Goal: Task Accomplishment & Management: Use online tool/utility

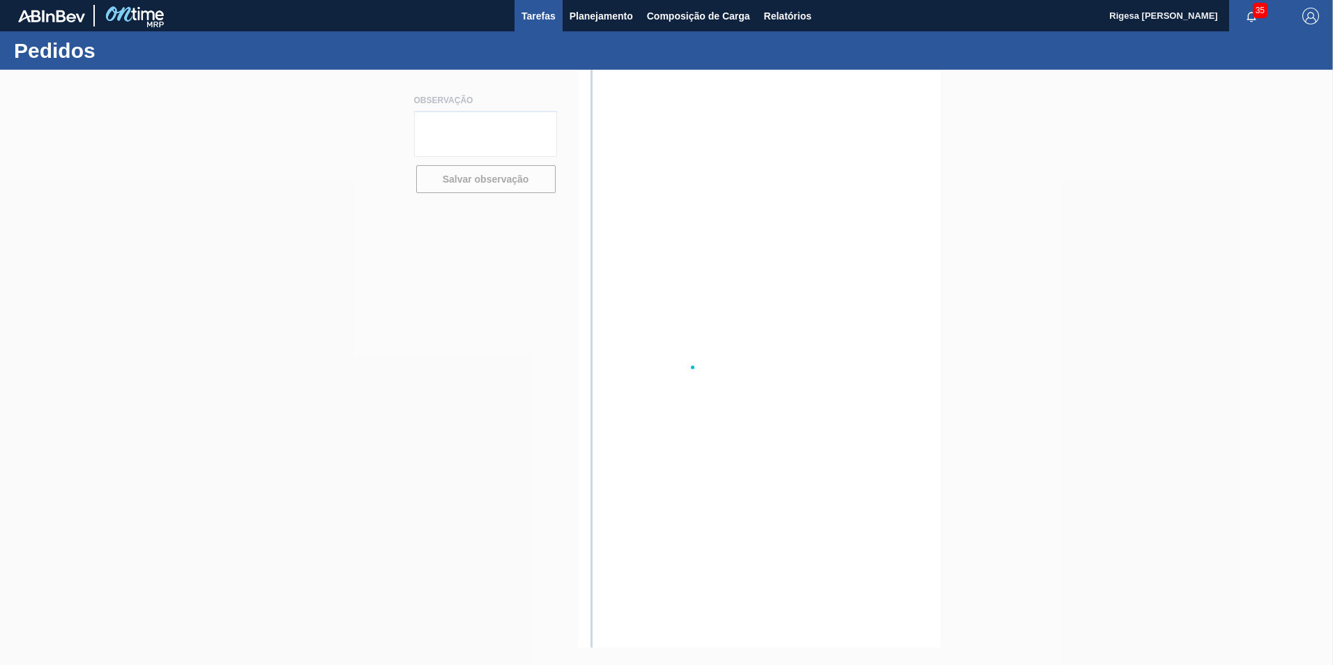
click at [538, 17] on span "Tarefas" at bounding box center [539, 16] width 34 height 17
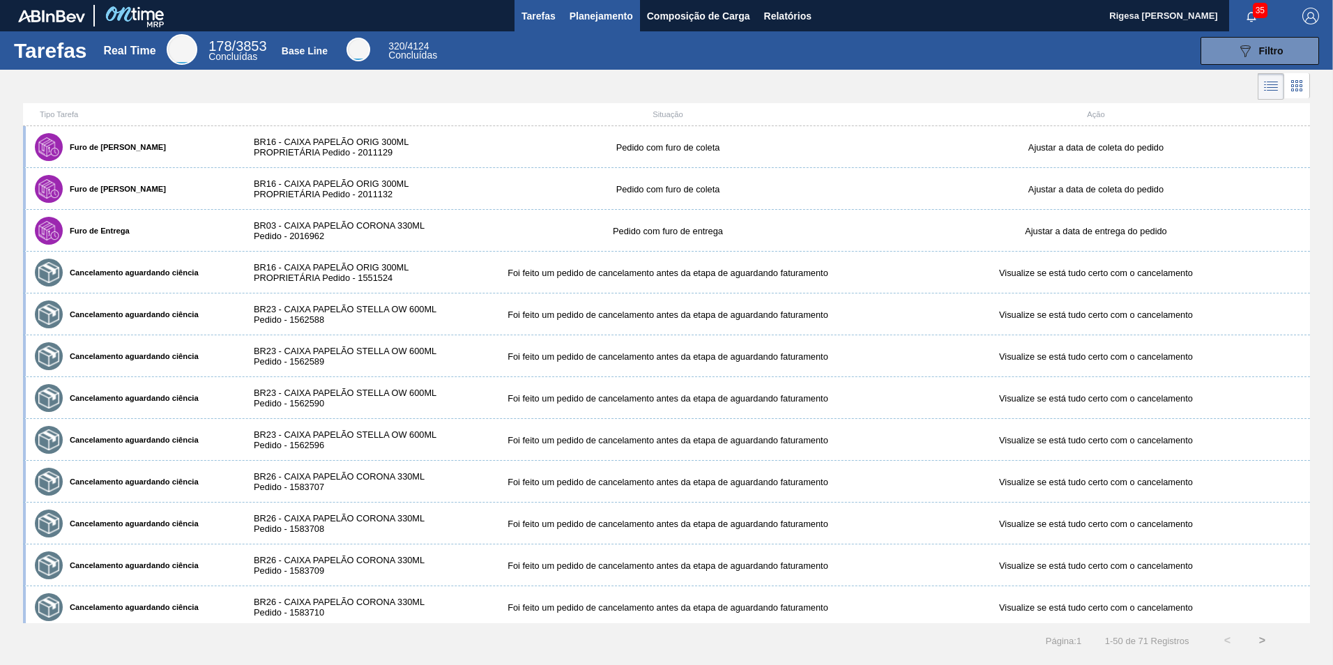
click at [602, 17] on span "Planejamento" at bounding box center [601, 16] width 63 height 17
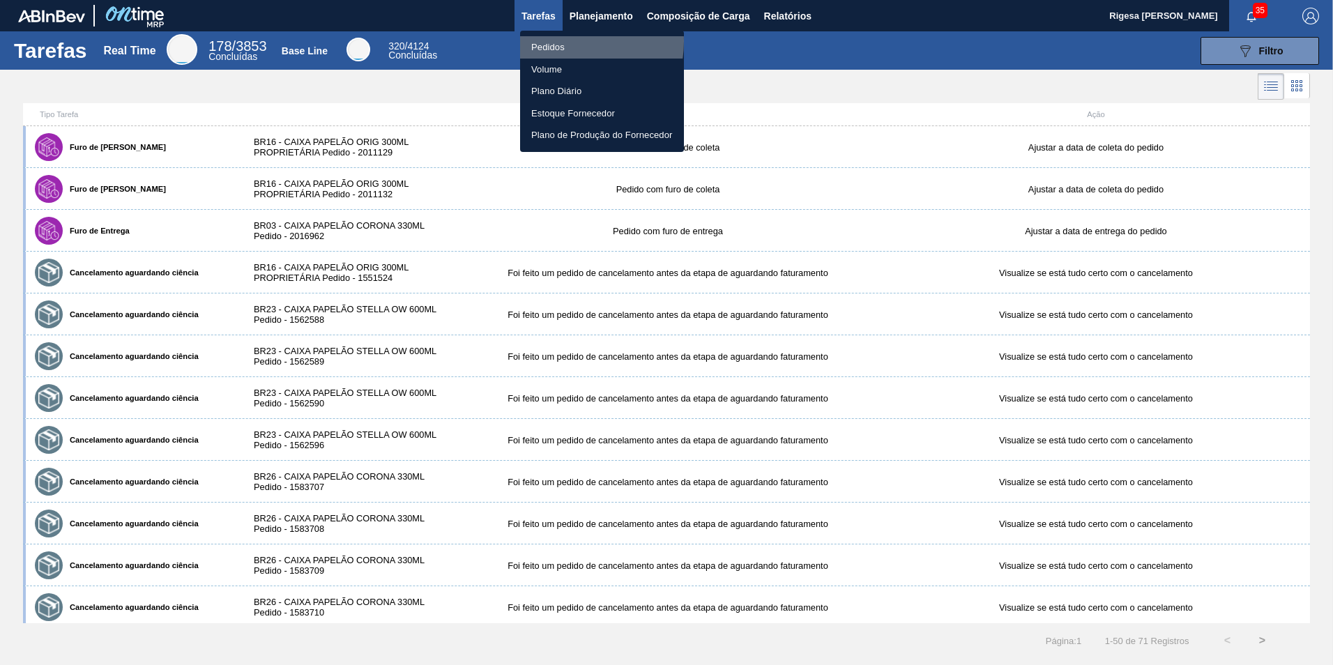
click at [557, 41] on li "Pedidos" at bounding box center [602, 47] width 164 height 22
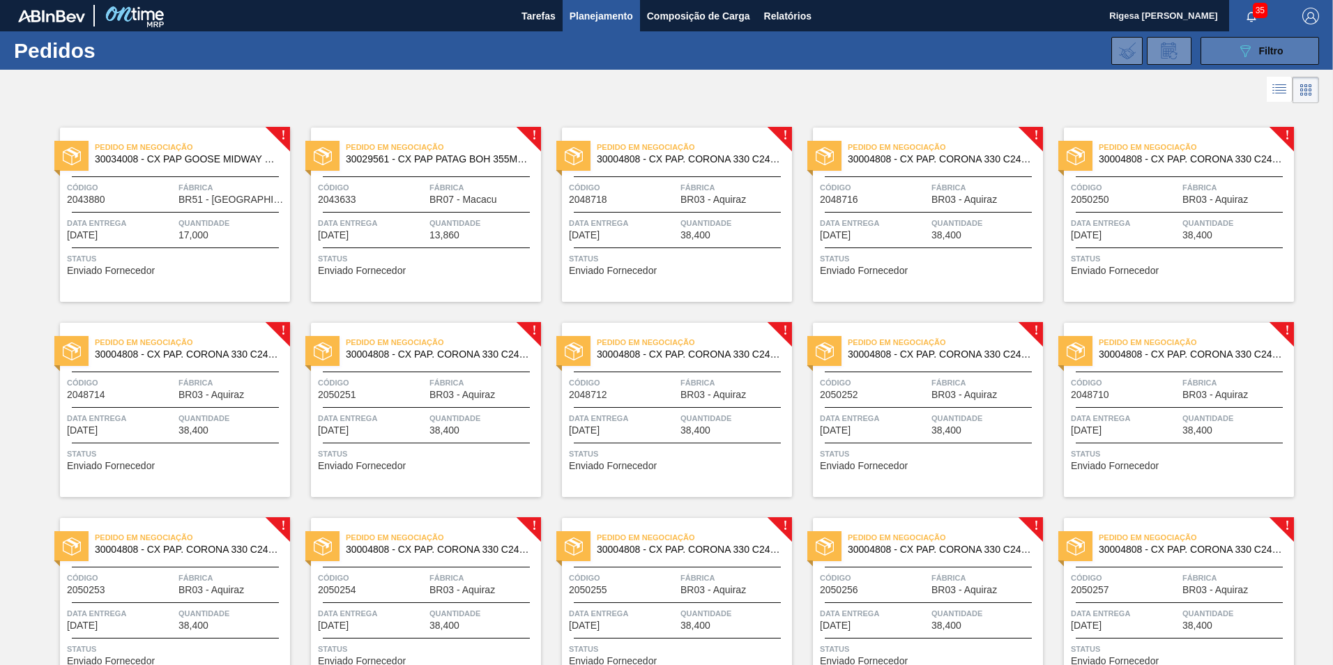
click at [1247, 52] on icon "089F7B8B-B2A5-4AFE-B5C0-19BA573D28AC" at bounding box center [1245, 51] width 17 height 17
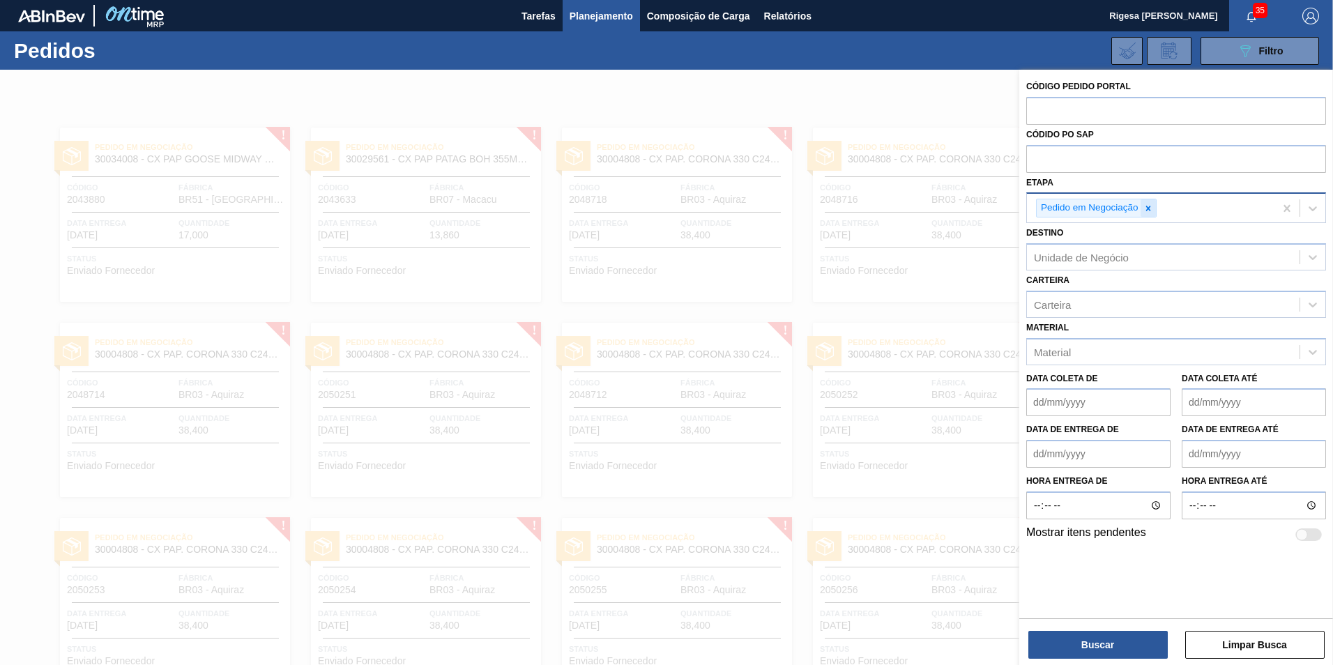
click at [1146, 209] on icon at bounding box center [1149, 209] width 10 height 10
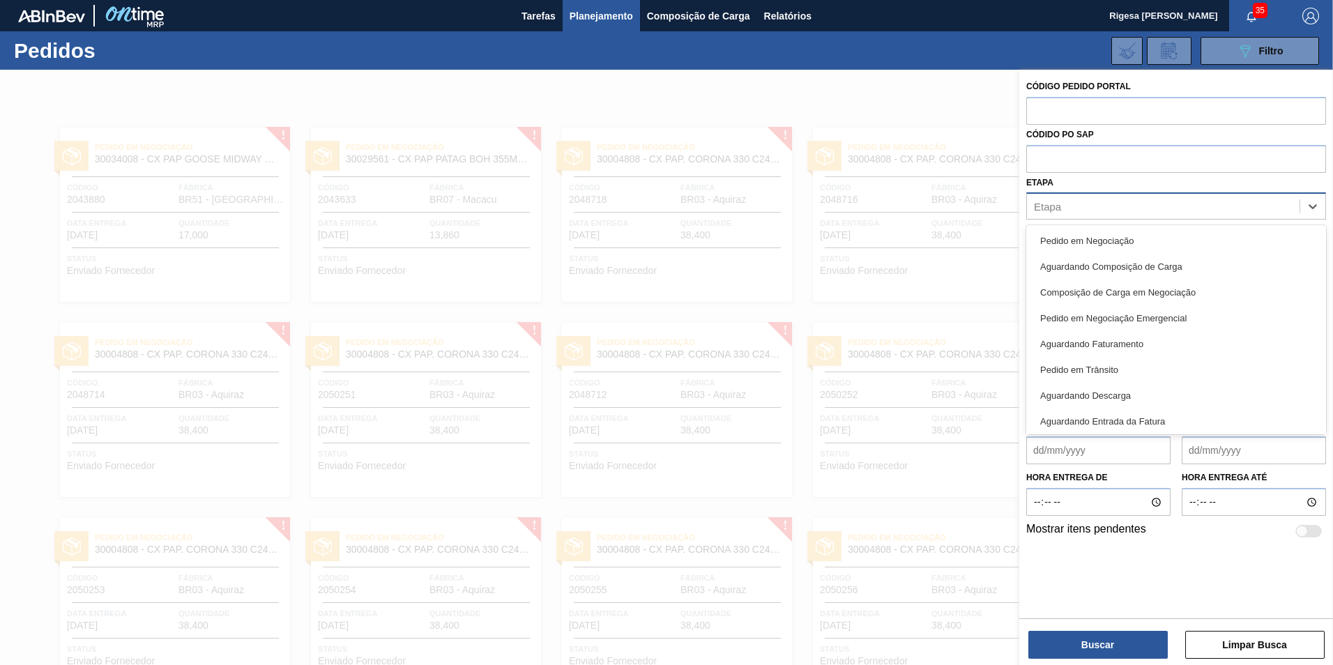
click at [1136, 204] on div "Etapa" at bounding box center [1163, 207] width 273 height 20
click at [1145, 316] on div "Pedido em Negociação Emergencial" at bounding box center [1176, 318] width 300 height 26
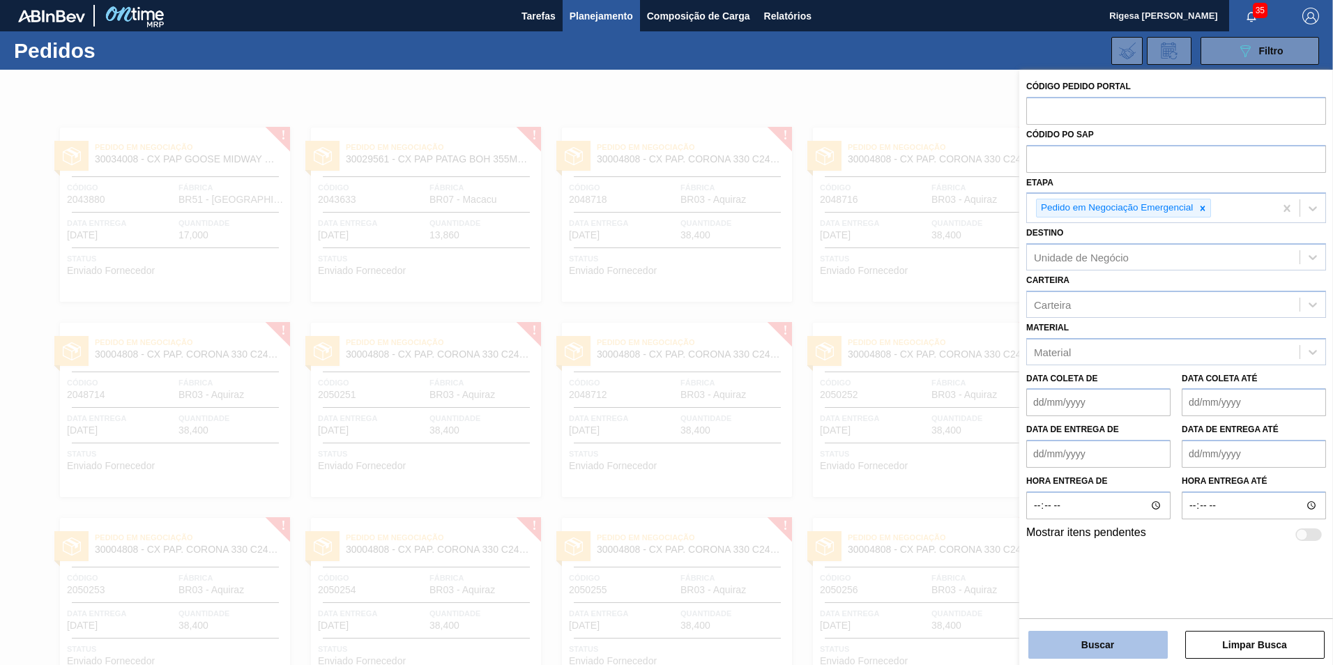
click at [1091, 644] on button "Buscar" at bounding box center [1097, 645] width 139 height 28
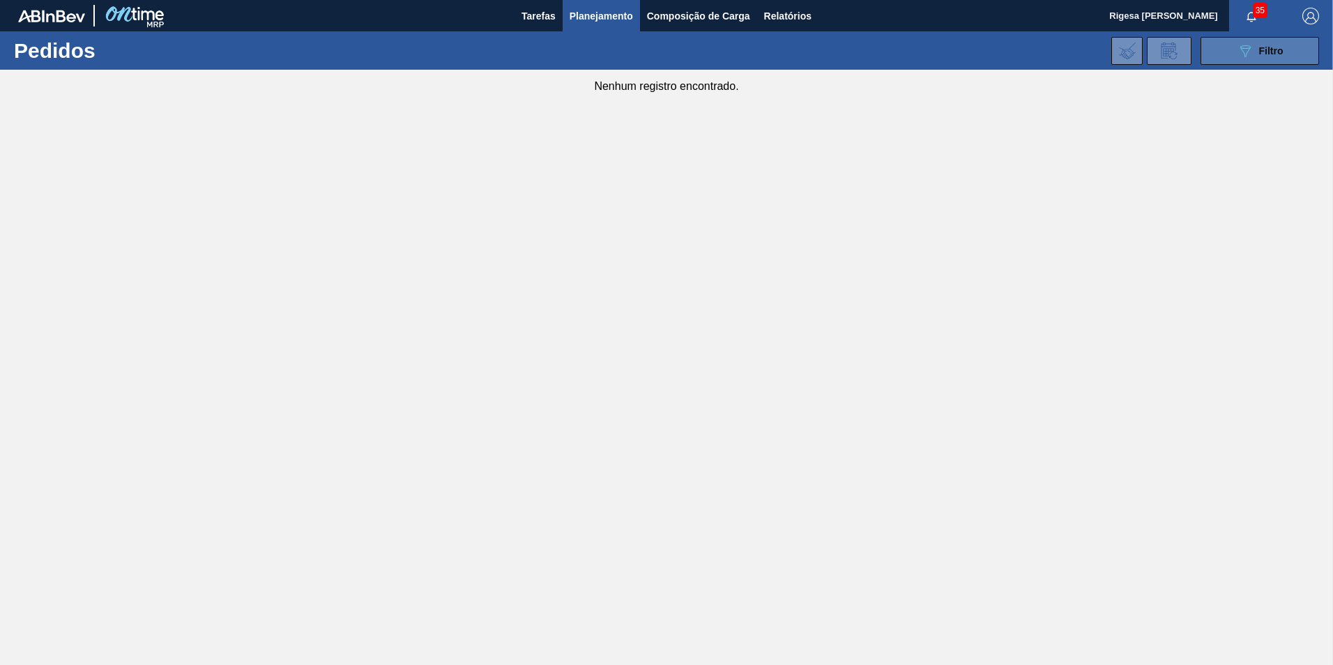
click at [1240, 54] on icon "089F7B8B-B2A5-4AFE-B5C0-19BA573D28AC" at bounding box center [1245, 51] width 17 height 17
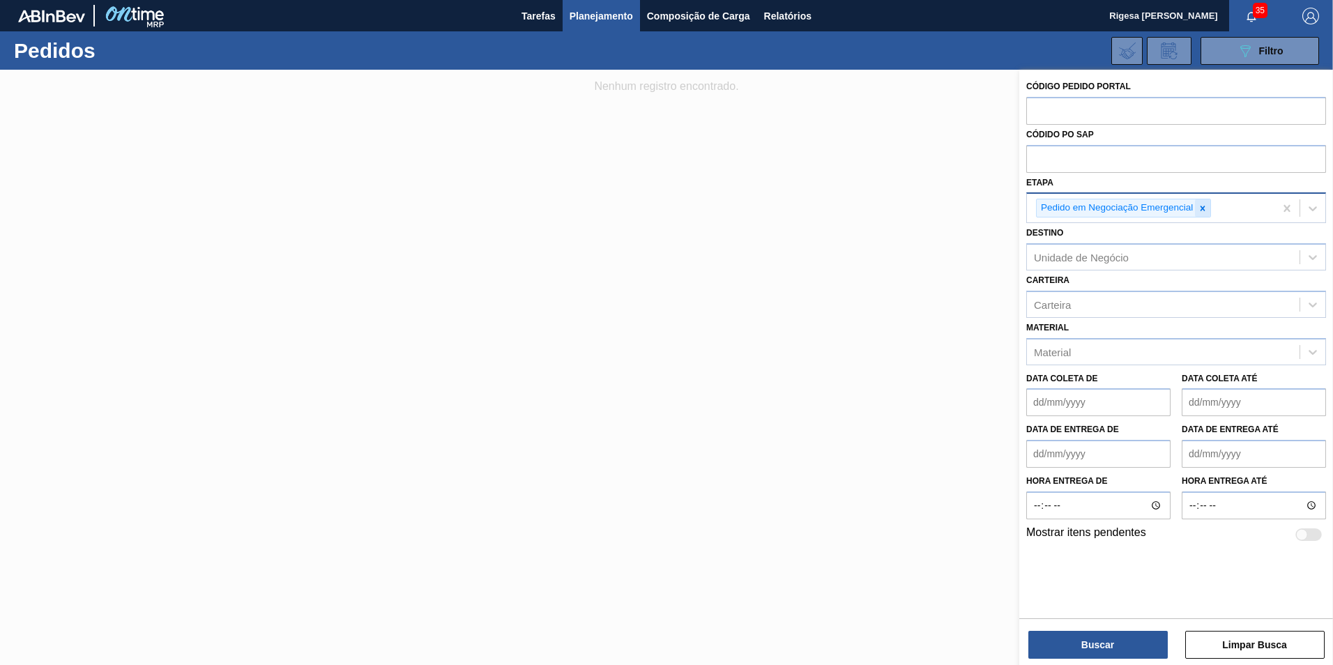
click at [1203, 207] on icon at bounding box center [1203, 209] width 10 height 10
click at [1155, 211] on div "Etapa" at bounding box center [1163, 207] width 273 height 20
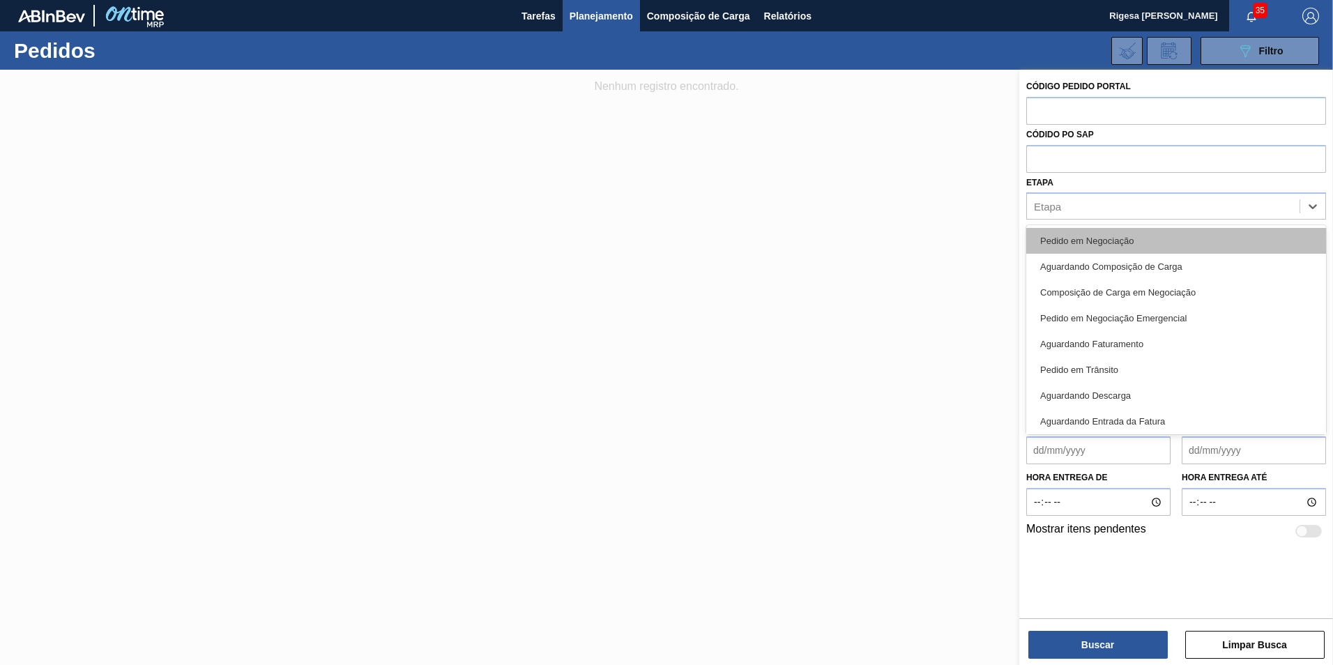
click at [1153, 240] on div "Pedido em Negociação" at bounding box center [1176, 241] width 300 height 26
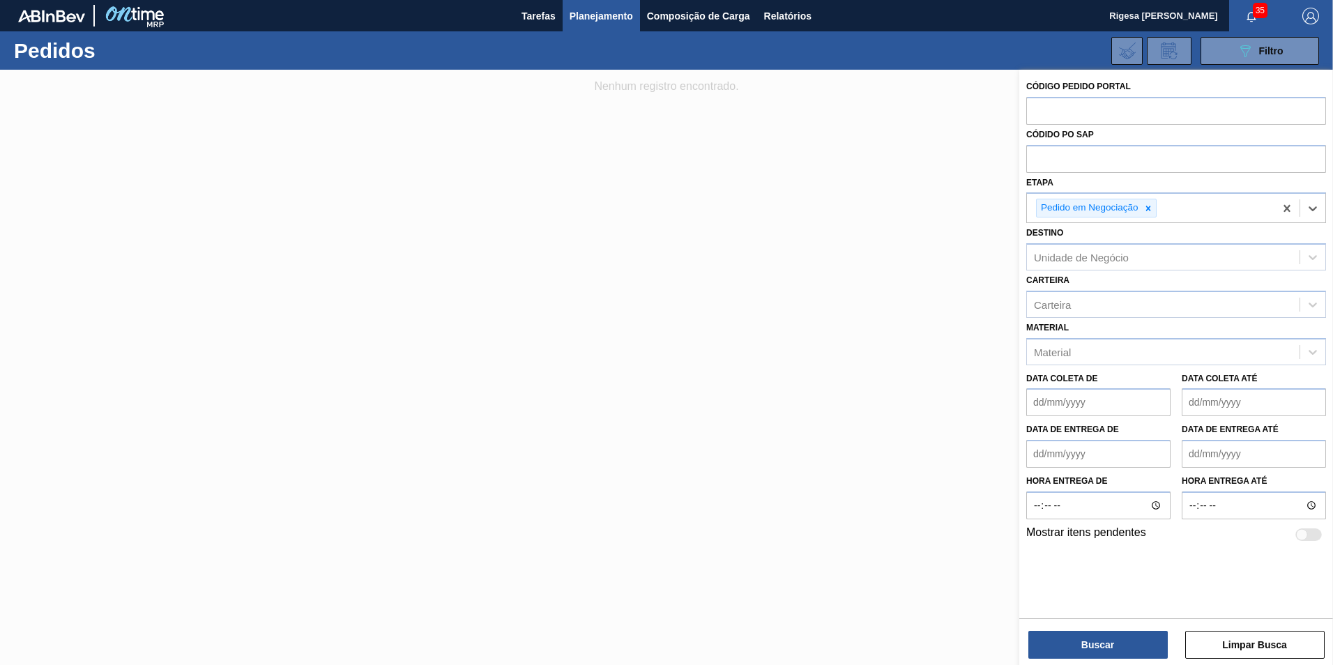
click at [1103, 630] on div "Buscar Limpar Busca" at bounding box center [1176, 637] width 314 height 39
click at [1097, 640] on button "Buscar" at bounding box center [1097, 645] width 139 height 28
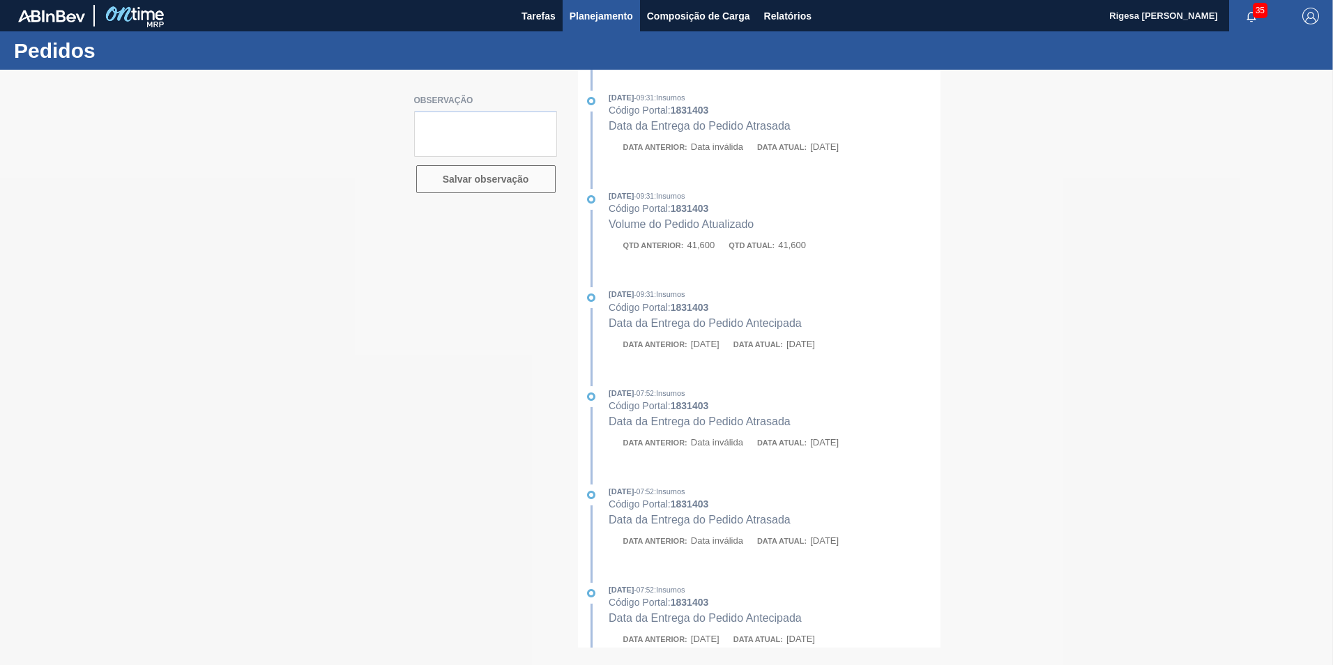
click at [586, 12] on span "Planejamento" at bounding box center [601, 16] width 63 height 17
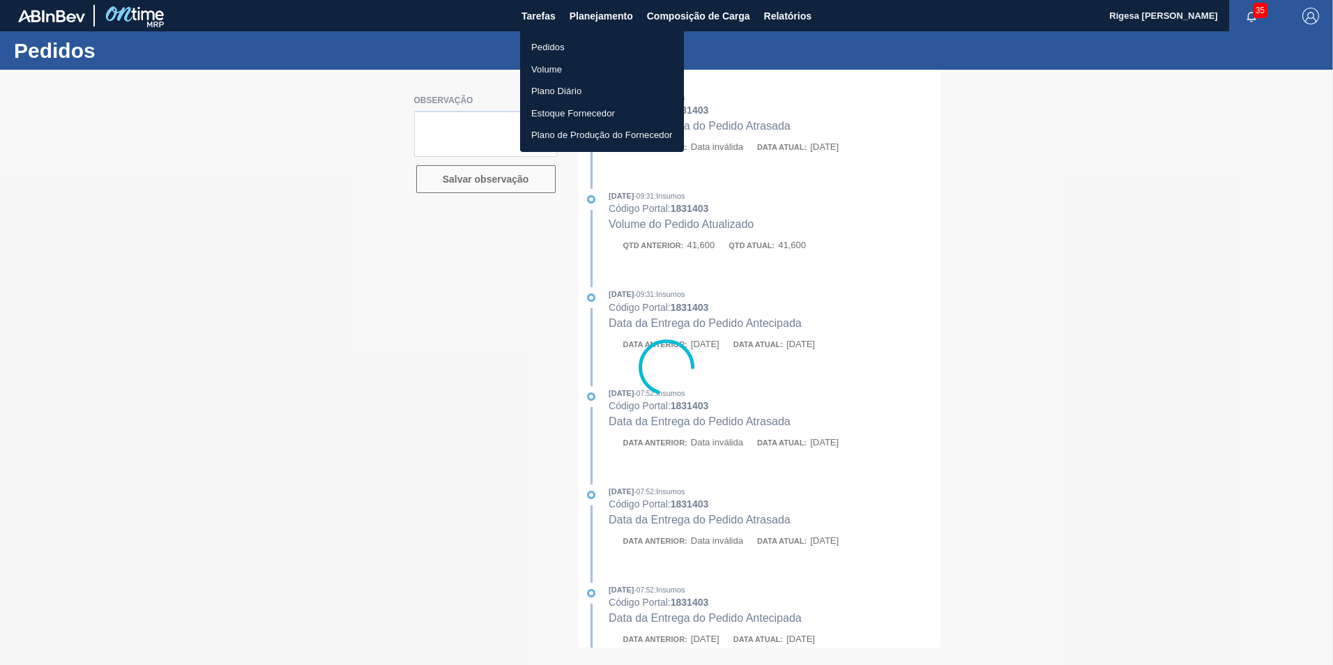
click at [560, 44] on li "Pedidos" at bounding box center [602, 47] width 164 height 22
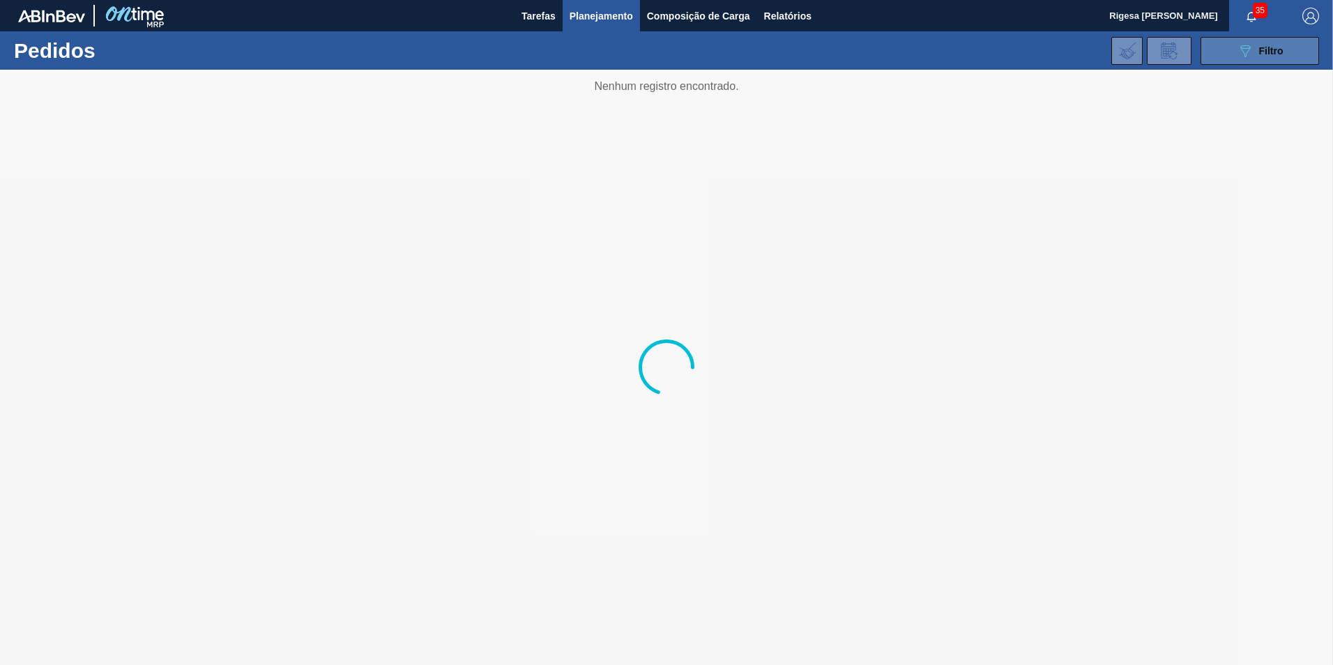
click at [1262, 45] on span "Filtro" at bounding box center [1271, 50] width 24 height 11
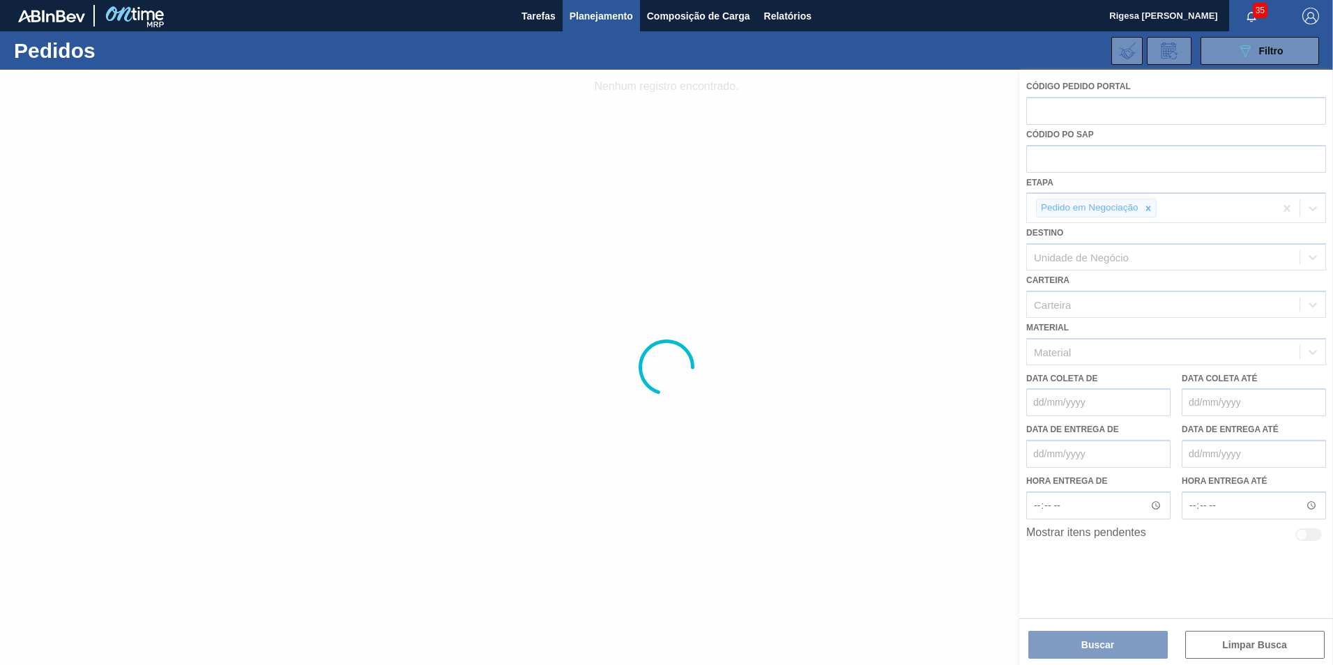
click at [1145, 208] on div at bounding box center [666, 367] width 1333 height 595
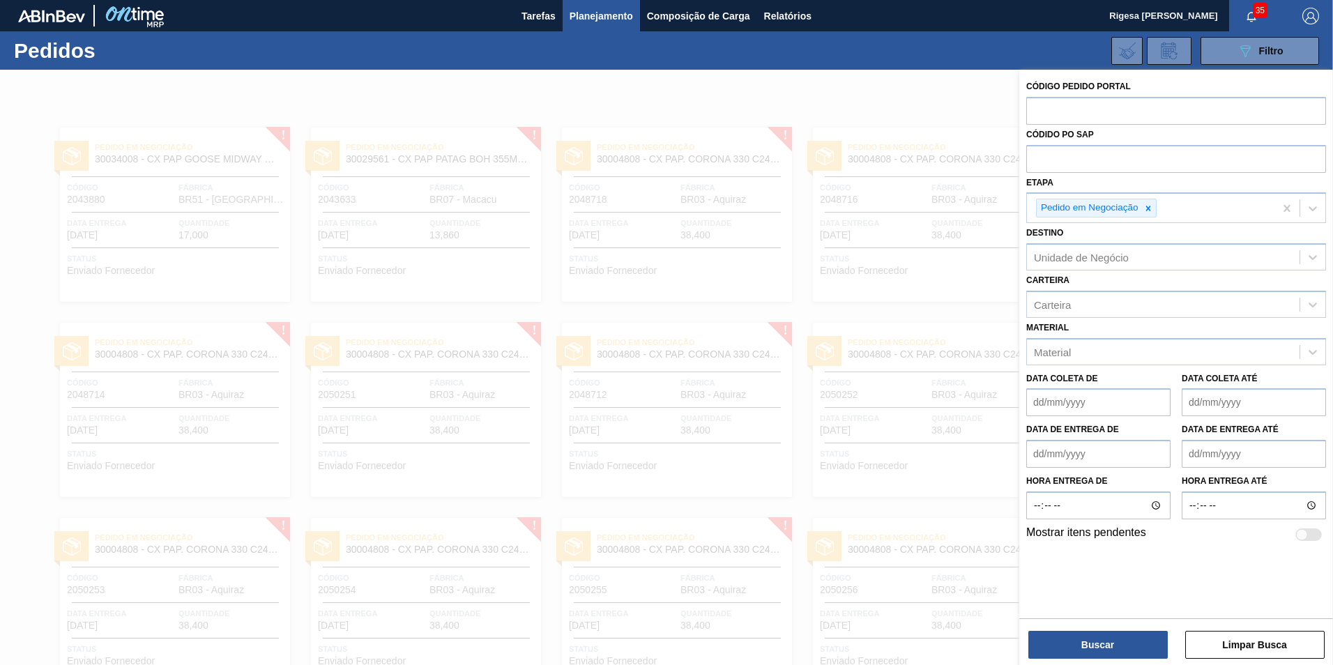
click at [1148, 209] on icon at bounding box center [1148, 208] width 5 height 5
click at [1096, 160] on input "text" at bounding box center [1176, 158] width 300 height 26
click at [1052, 157] on input "text" at bounding box center [1176, 158] width 300 height 26
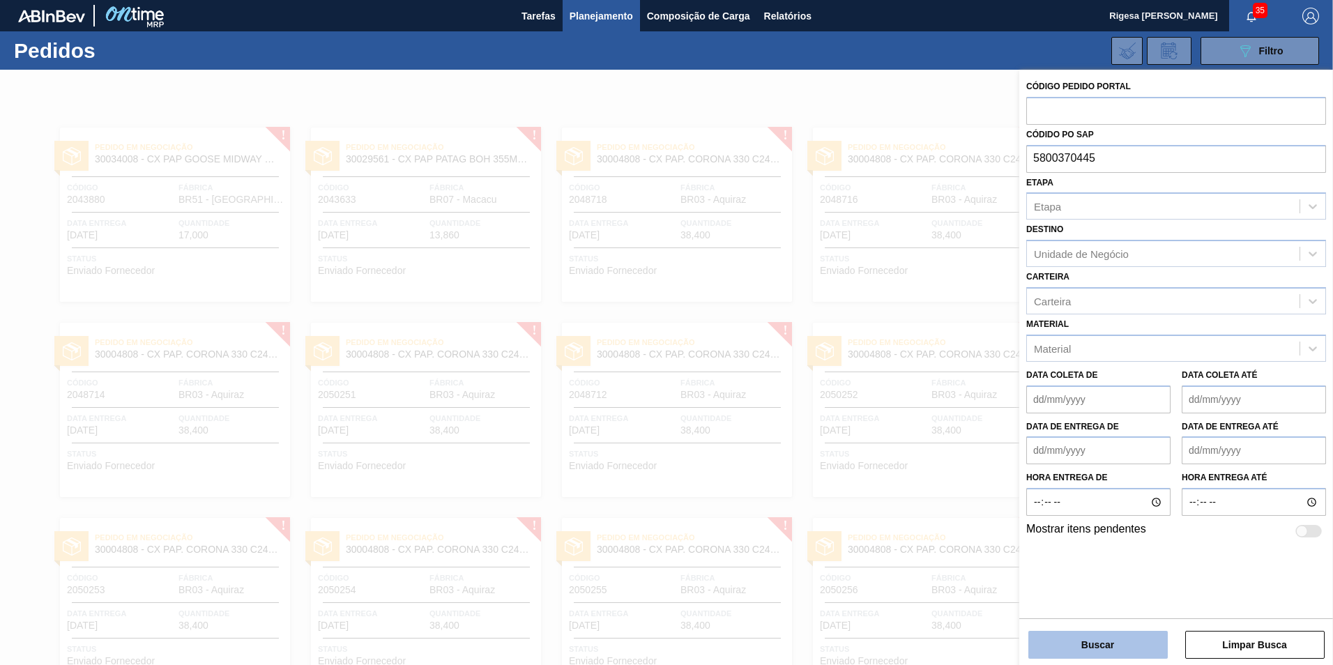
type input "5800370445"
click at [1107, 638] on button "Buscar" at bounding box center [1097, 645] width 139 height 28
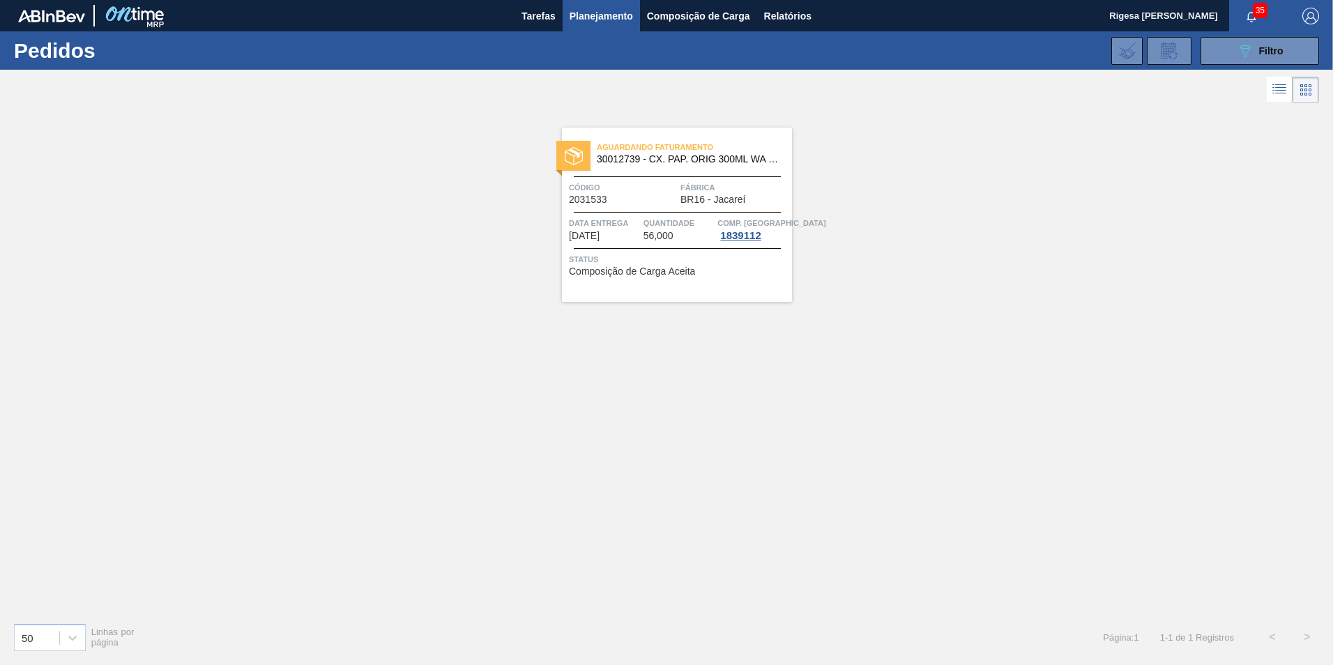
click at [693, 178] on div "Aguardando Faturamento 30012739 - CX. PAP. ORIG 300ML WA 300ML PROP 429 Código …" at bounding box center [677, 215] width 230 height 174
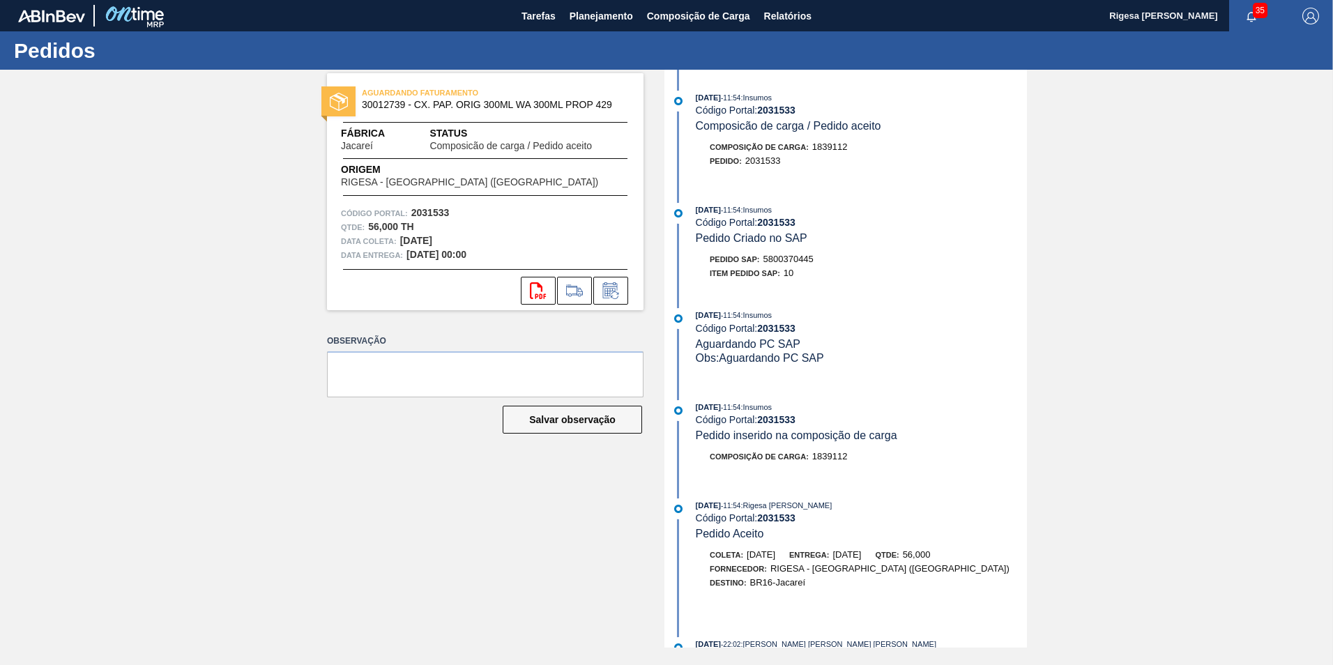
click at [791, 255] on span "5800370445" at bounding box center [788, 259] width 50 height 10
copy span "5800370445"
click at [793, 259] on span "5800370445" at bounding box center [788, 259] width 50 height 10
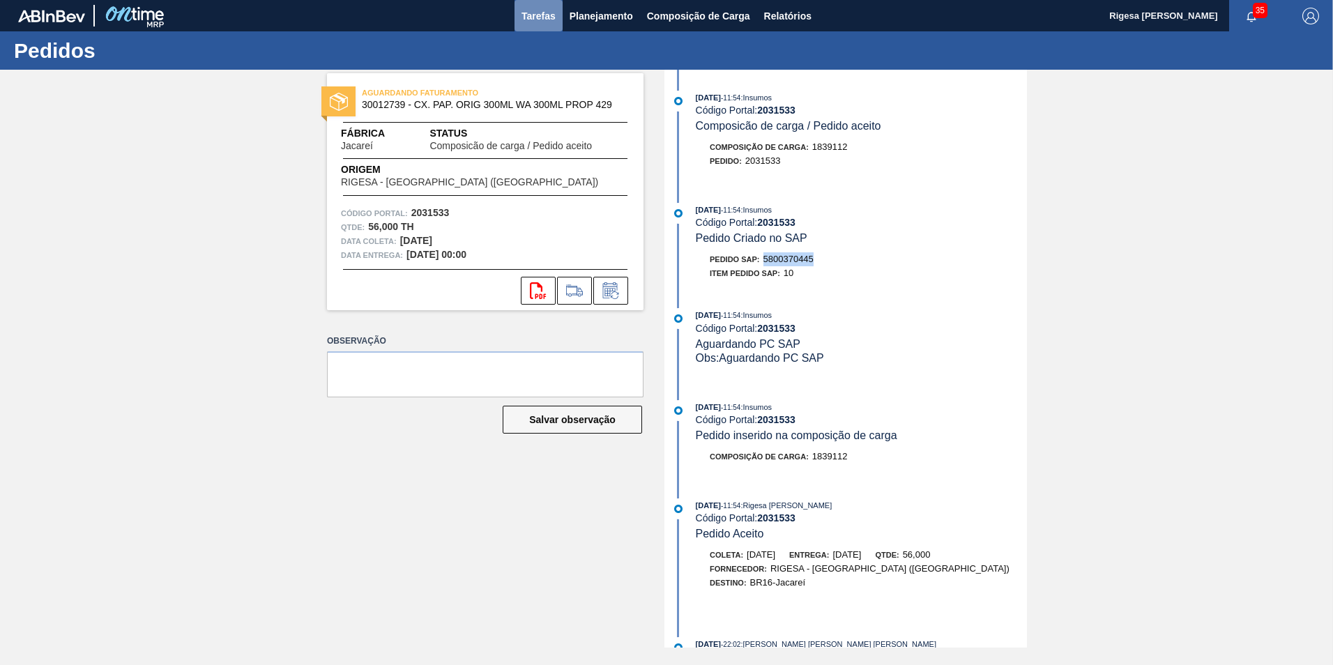
click at [535, 13] on span "Tarefas" at bounding box center [539, 16] width 34 height 17
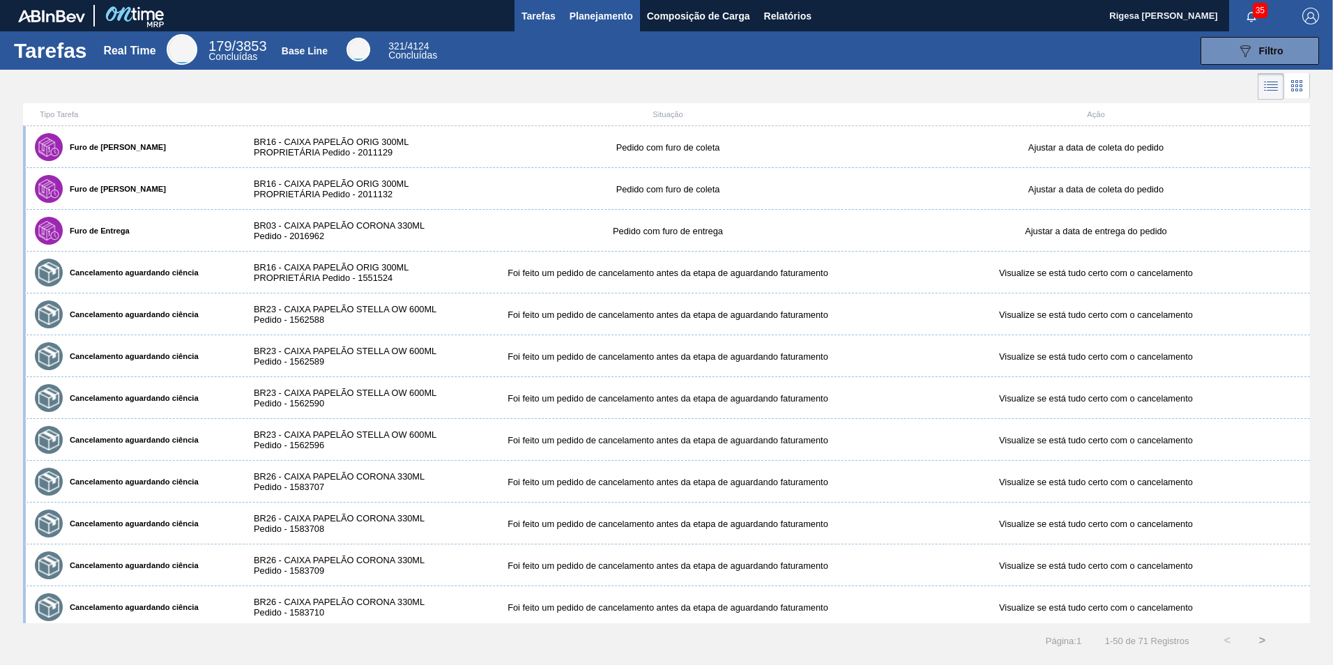
click at [579, 17] on span "Planejamento" at bounding box center [601, 16] width 63 height 17
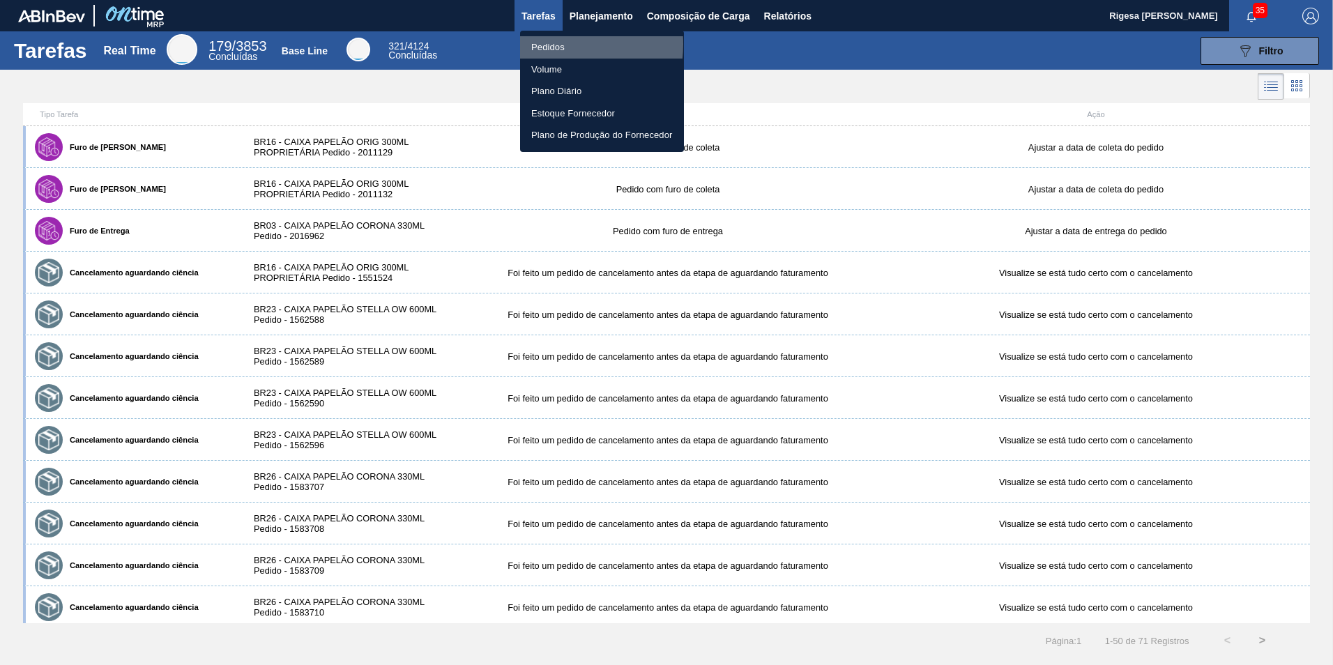
click at [540, 44] on li "Pedidos" at bounding box center [602, 47] width 164 height 22
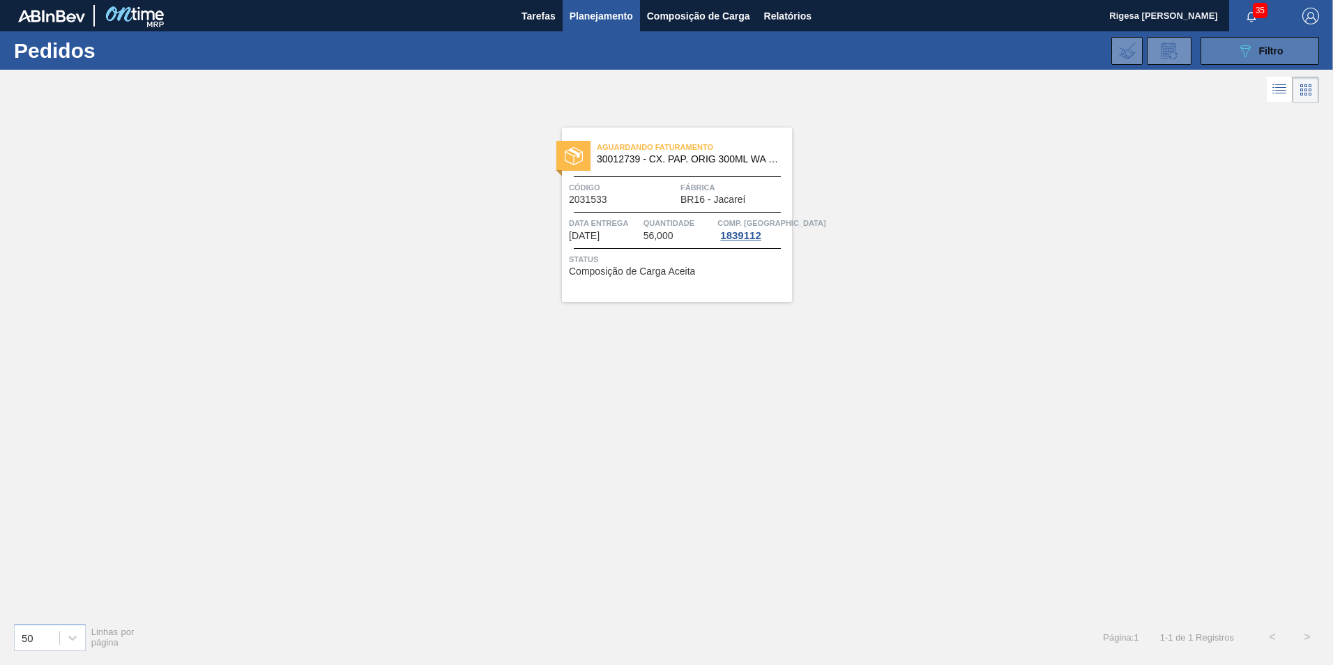
click at [1228, 52] on button "089F7B8B-B2A5-4AFE-B5C0-19BA573D28AC Filtro" at bounding box center [1260, 51] width 119 height 28
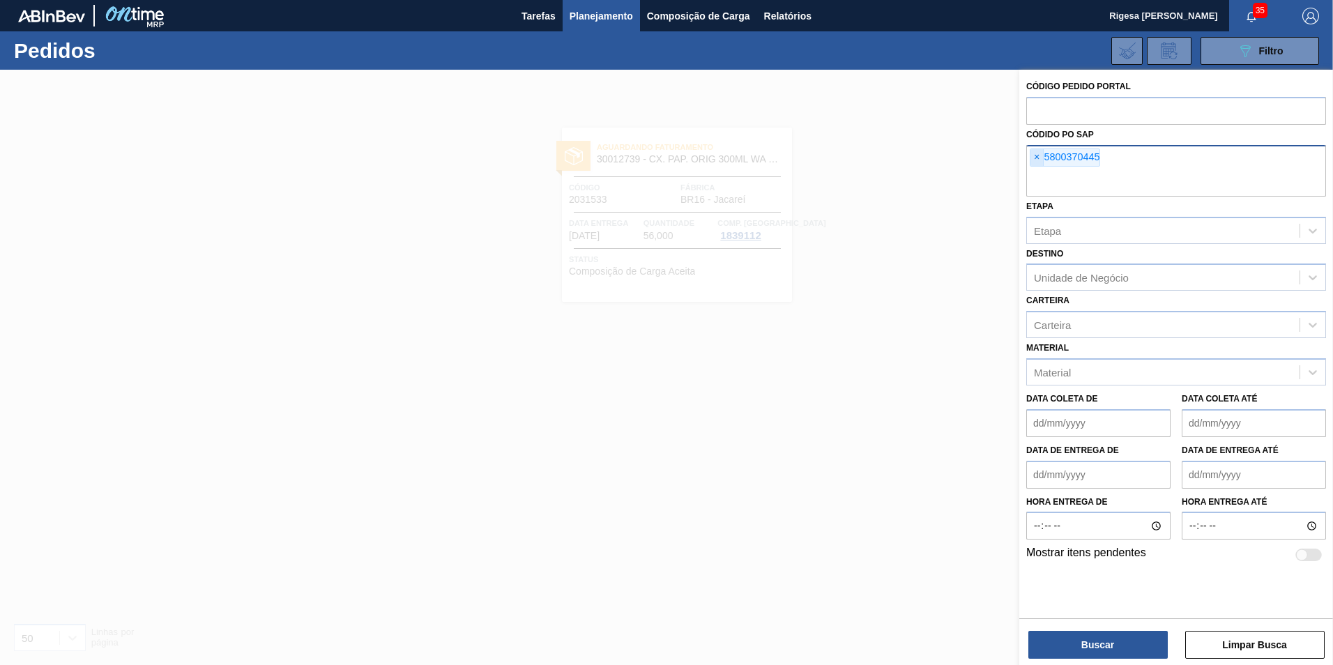
click at [1035, 157] on span "×" at bounding box center [1037, 157] width 13 height 17
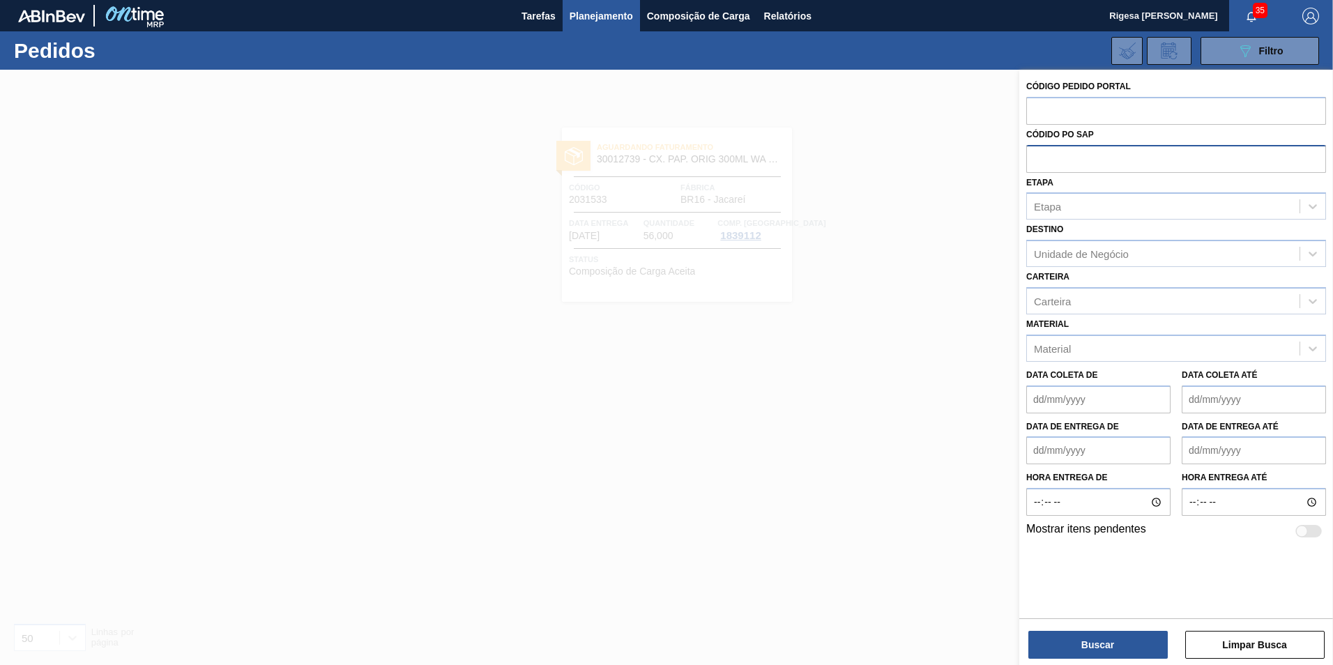
click at [1042, 158] on input "text" at bounding box center [1176, 158] width 300 height 26
paste input "5800385023"
type input "5800385023"
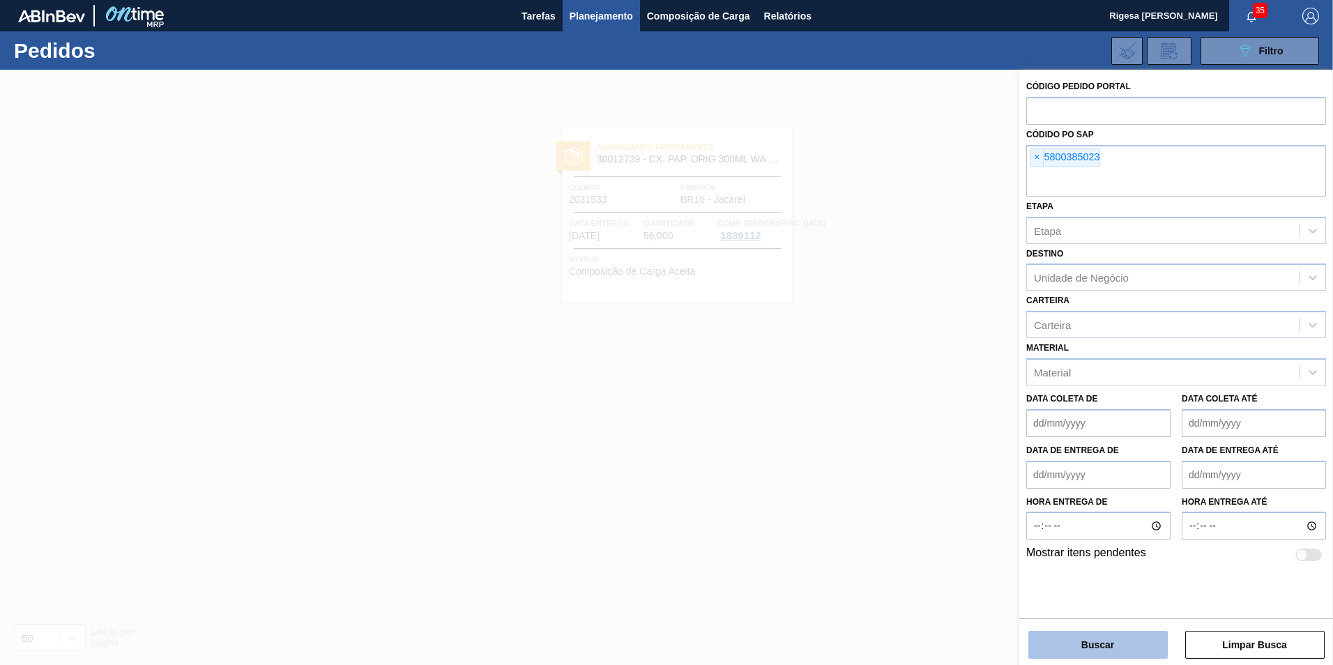
click at [1104, 634] on button "Buscar" at bounding box center [1097, 645] width 139 height 28
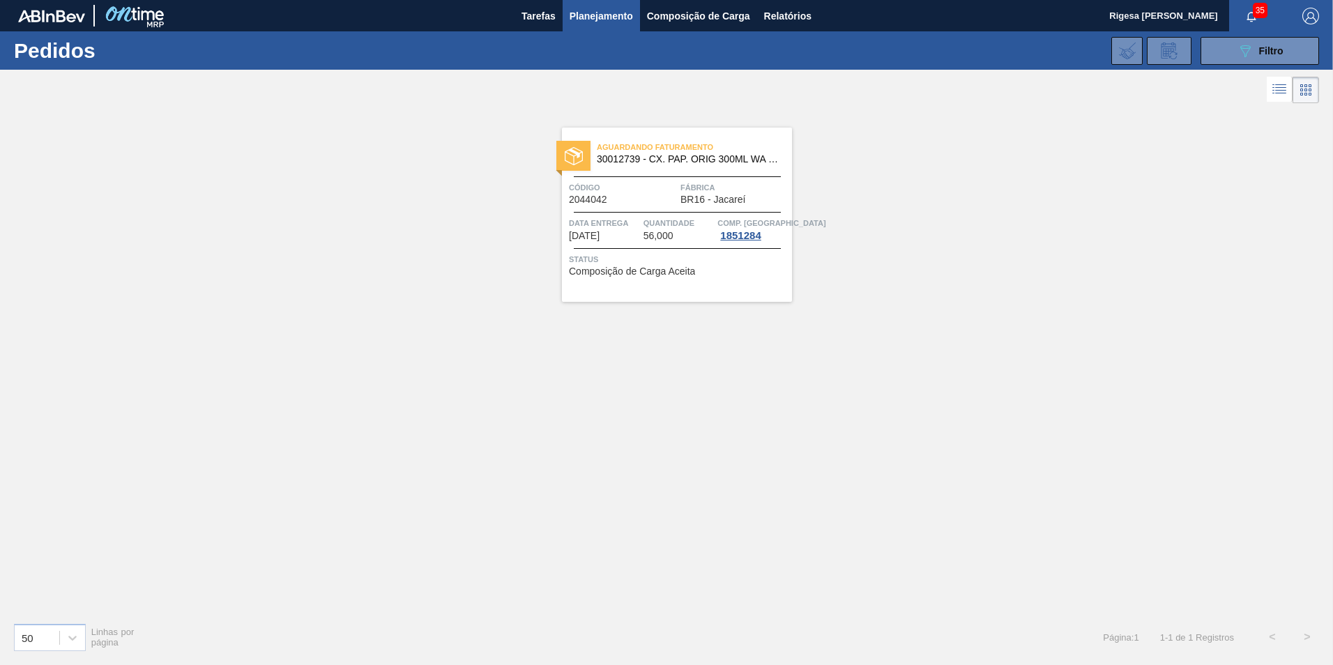
click at [641, 180] on div "Aguardando Faturamento 30012739 - CX. PAP. ORIG 300ML WA 300ML PROP 429 Código …" at bounding box center [677, 215] width 230 height 174
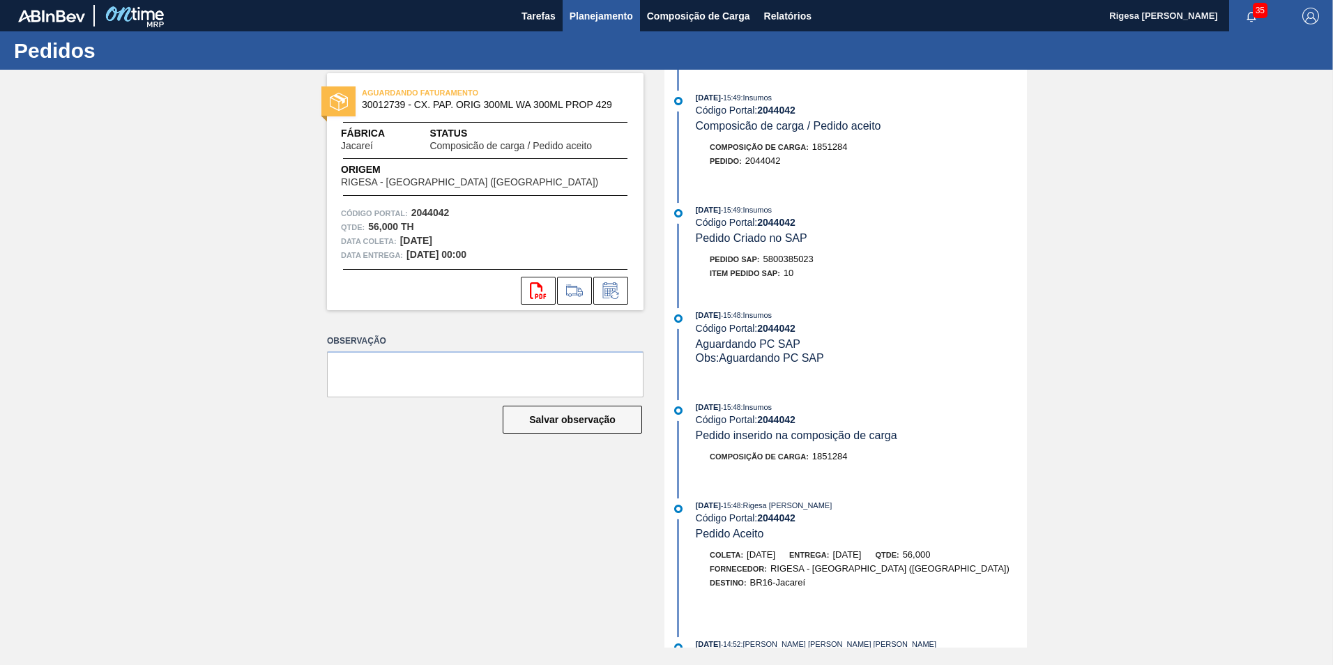
click at [592, 18] on span "Planejamento" at bounding box center [601, 16] width 63 height 17
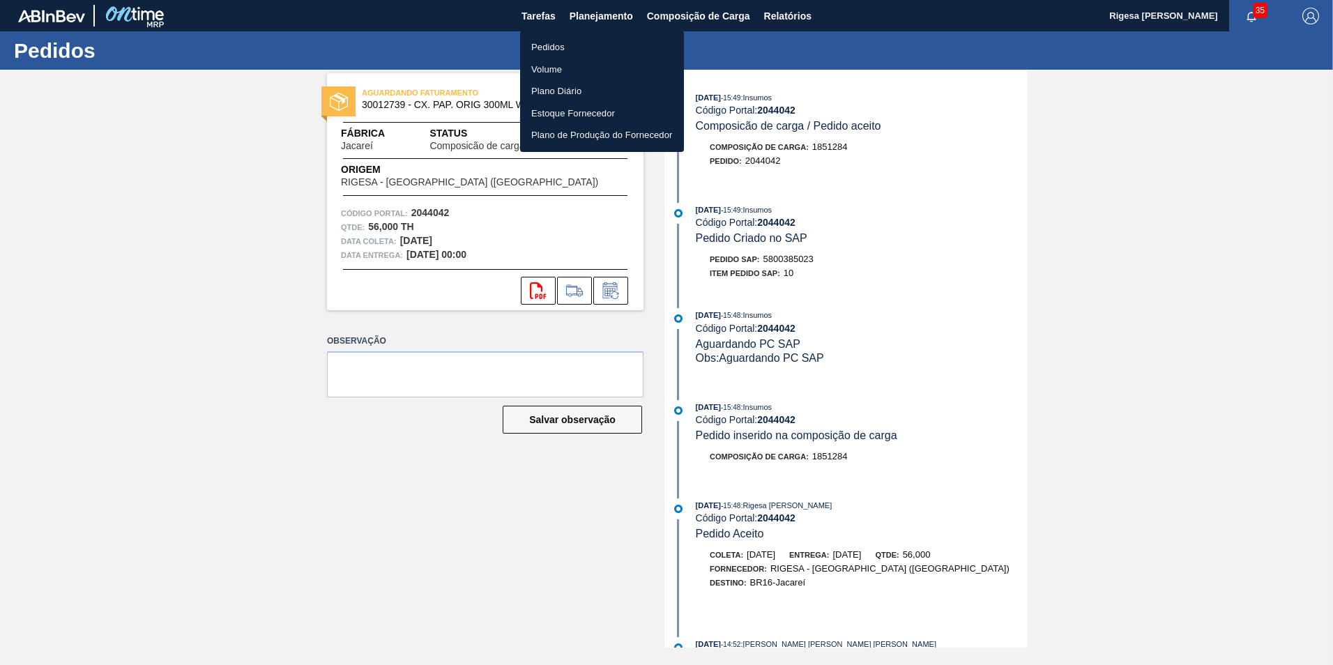
click at [676, 14] on div at bounding box center [666, 332] width 1333 height 665
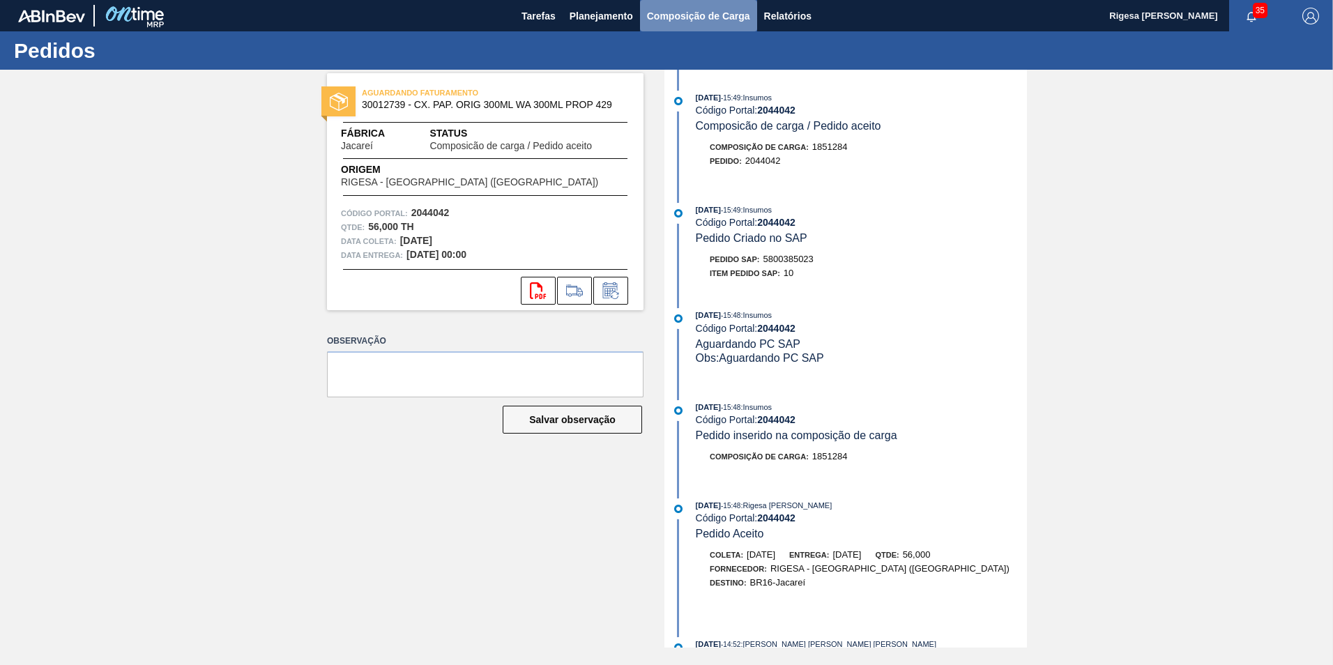
click at [689, 15] on span "Composição de Carga" at bounding box center [698, 16] width 103 height 17
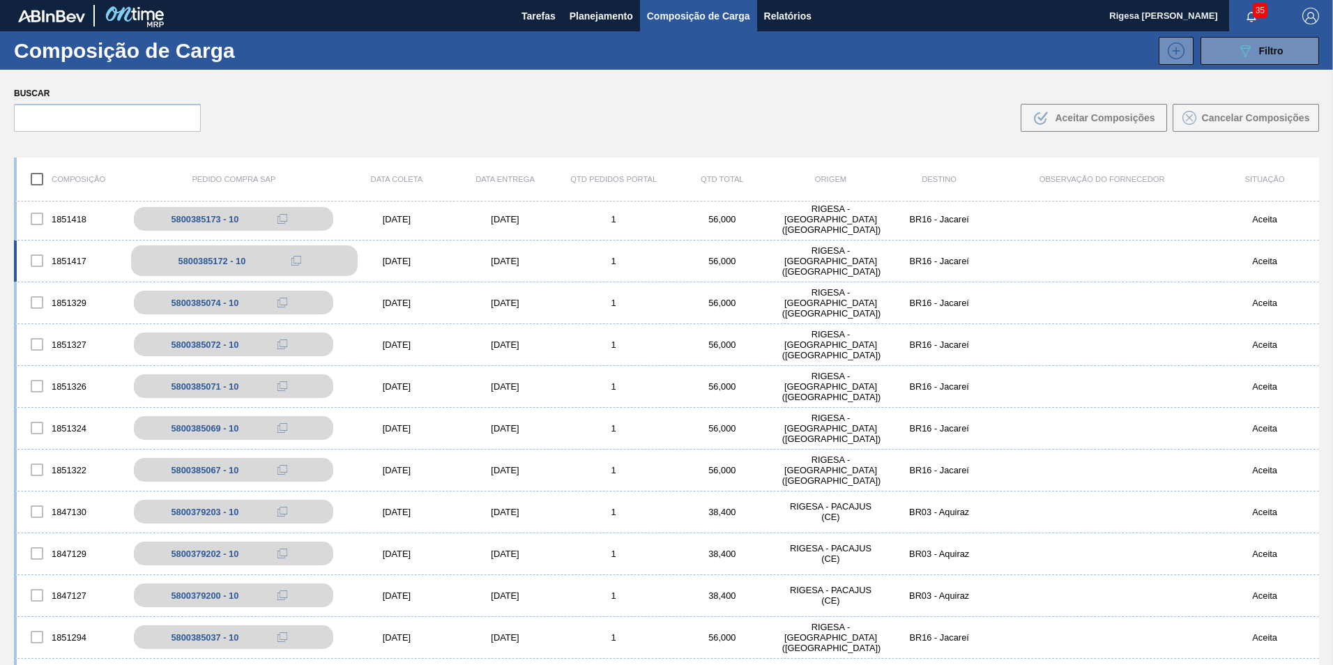
scroll to position [279, 0]
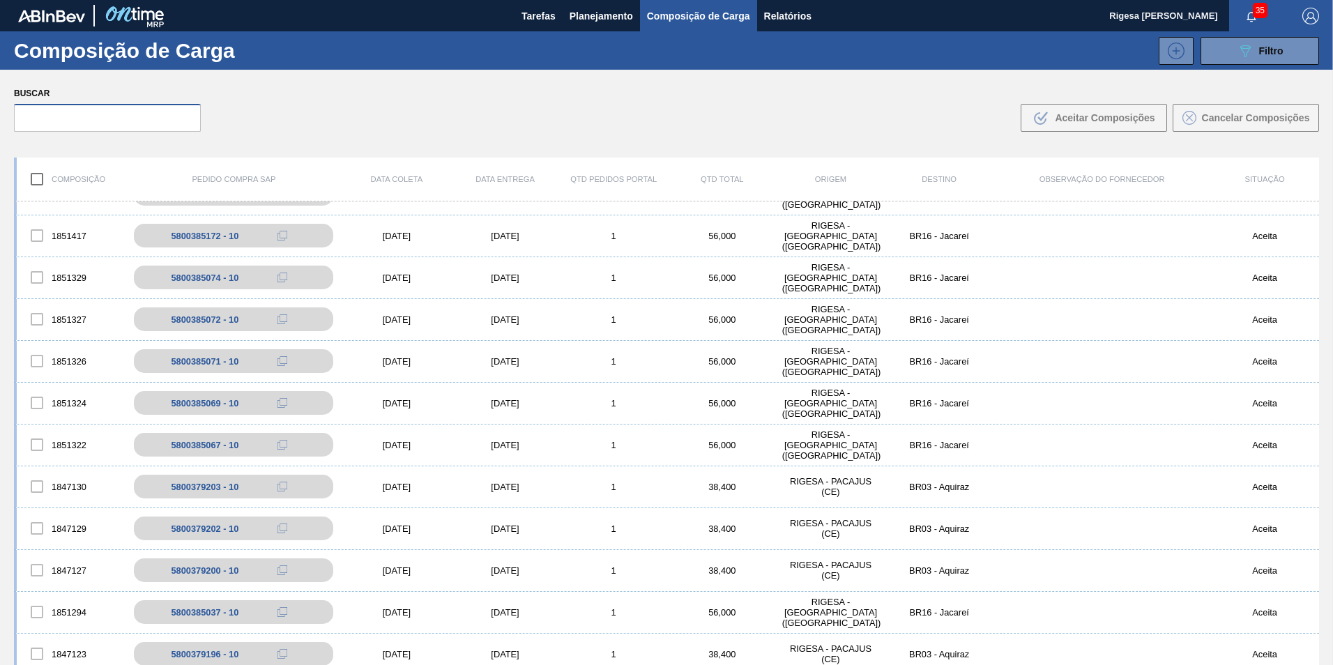
click at [114, 119] on input "text" at bounding box center [107, 118] width 187 height 28
paste input "5800385023"
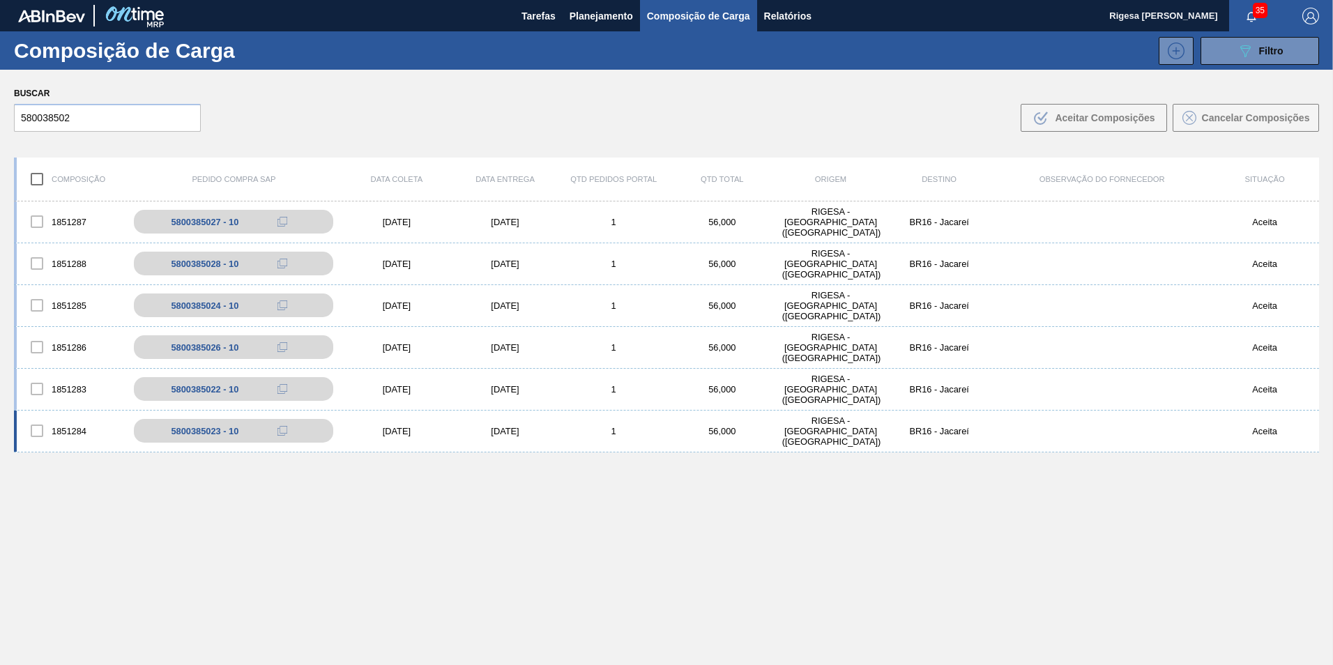
click at [36, 431] on div at bounding box center [36, 430] width 29 height 29
click at [36, 301] on div at bounding box center [36, 305] width 29 height 29
click at [39, 424] on div at bounding box center [36, 430] width 29 height 29
click at [213, 430] on div "5800385023 - 10" at bounding box center [212, 431] width 68 height 10
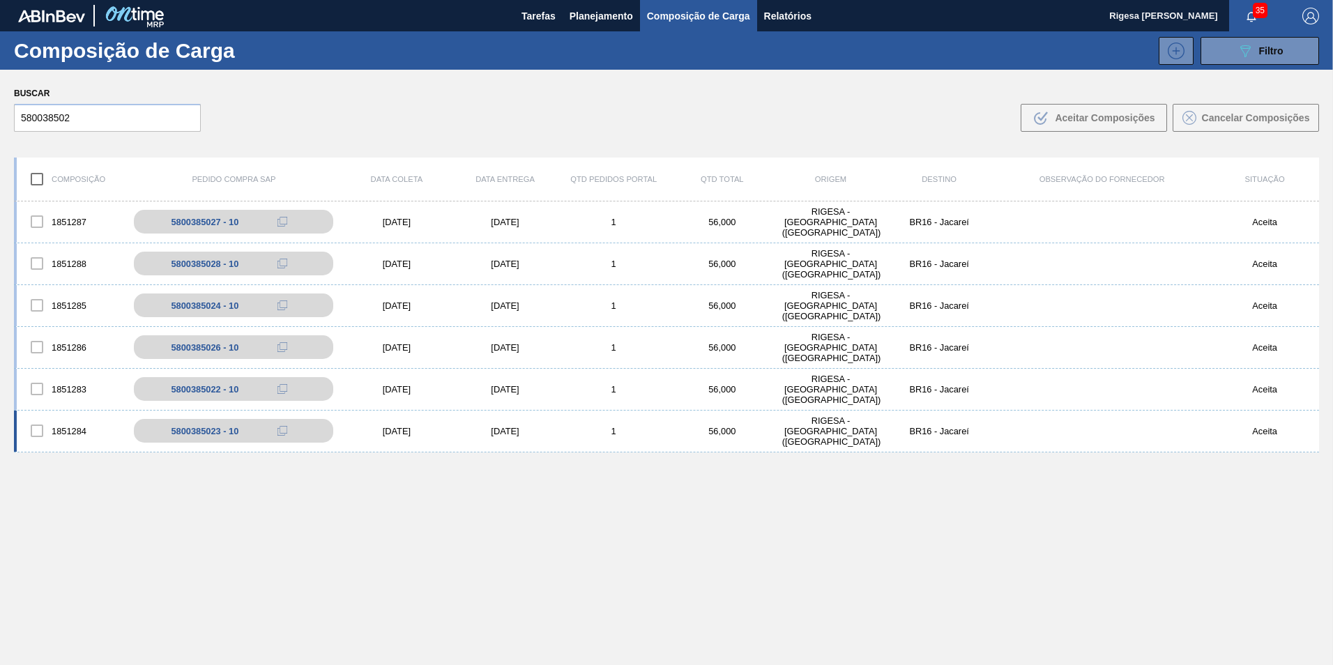
drag, startPoint x: 213, startPoint y: 430, endPoint x: 75, endPoint y: 430, distance: 138.1
click at [75, 430] on div "1851284" at bounding box center [71, 430] width 109 height 29
click at [42, 432] on div at bounding box center [36, 430] width 29 height 29
click at [41, 432] on div at bounding box center [36, 430] width 29 height 29
click at [35, 431] on div at bounding box center [36, 430] width 29 height 29
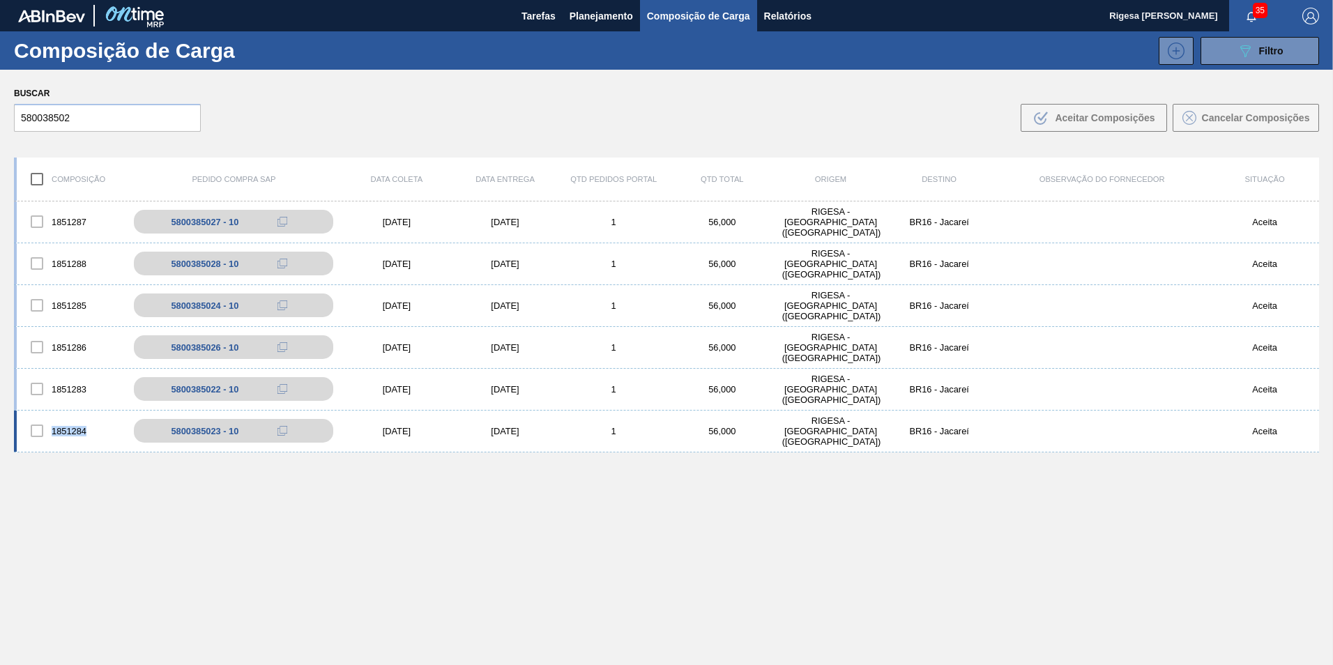
click at [35, 431] on div at bounding box center [36, 430] width 29 height 29
click at [171, 432] on div "5800385023 - 10" at bounding box center [244, 431] width 227 height 31
click at [107, 124] on input "580038502" at bounding box center [107, 118] width 187 height 28
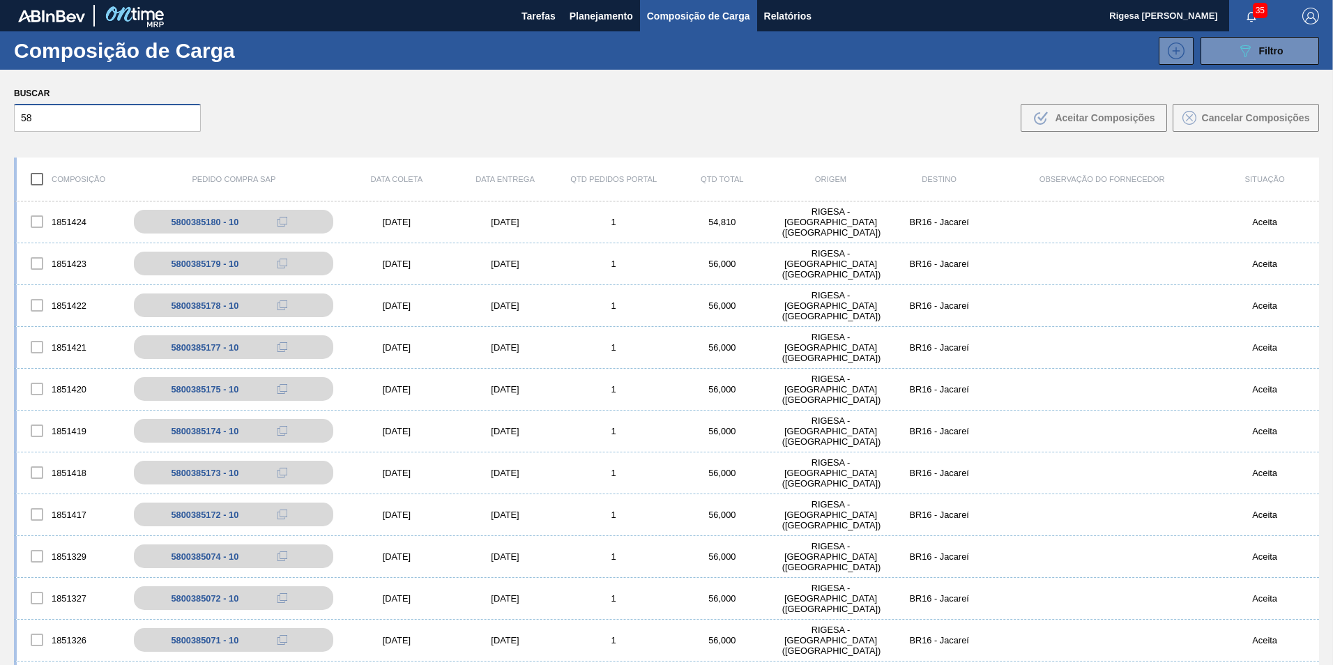
type input "5"
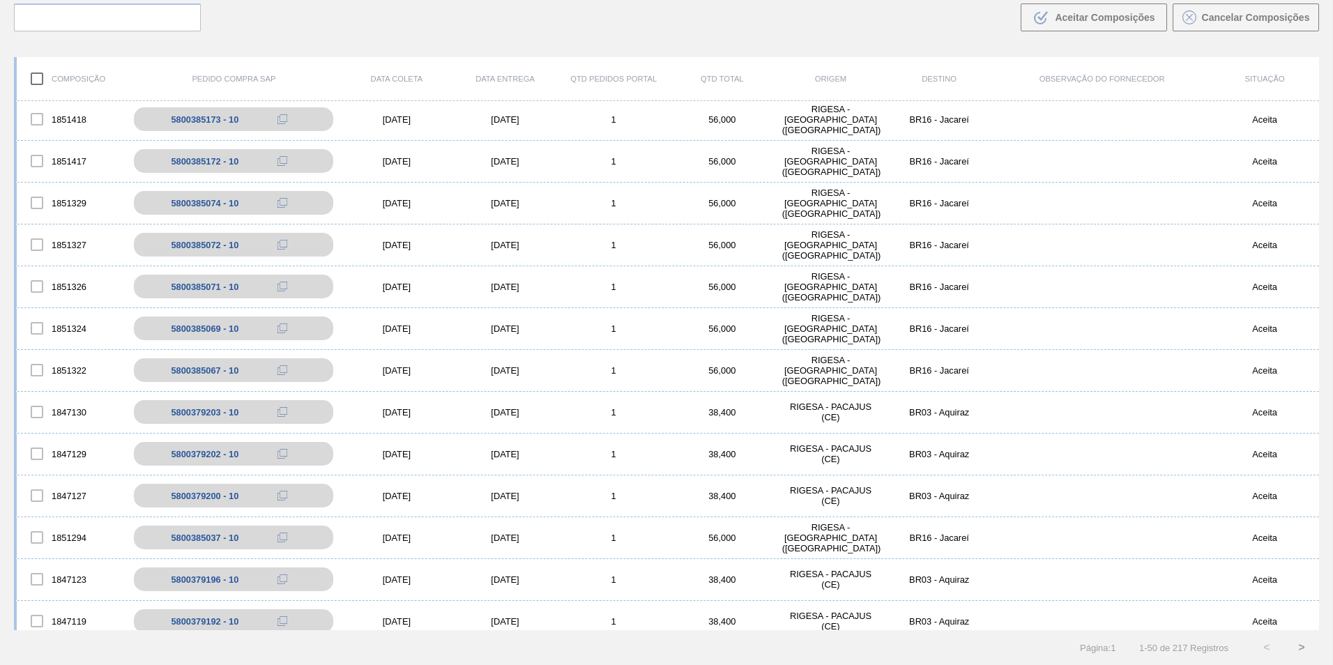
scroll to position [279, 0]
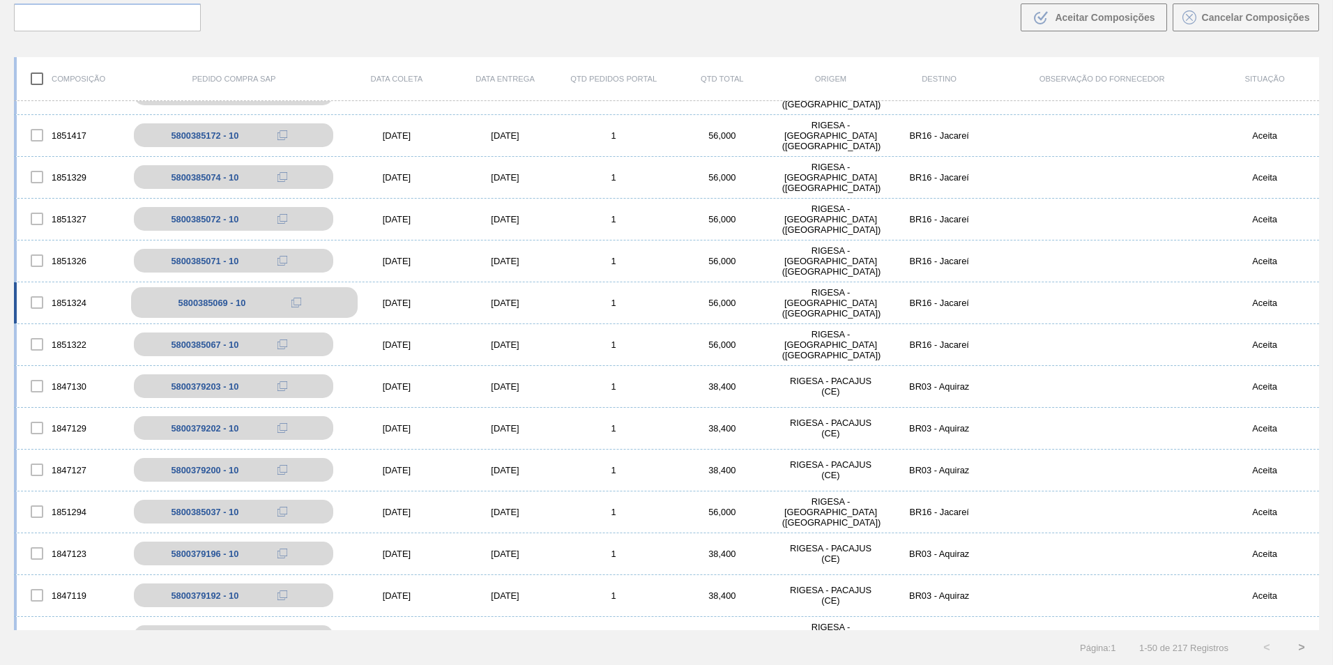
click at [193, 300] on div "5800385069 - 10" at bounding box center [212, 303] width 68 height 10
click at [197, 299] on div "5800385069 - 10" at bounding box center [212, 303] width 68 height 10
drag, startPoint x: 197, startPoint y: 299, endPoint x: 202, endPoint y: 322, distance: 23.7
click at [202, 322] on div "1851324 5800385069 - 10 08/11/2025 10/11/2025 1 56,000 RIGESA - PORTO FELIZ (SP…" at bounding box center [666, 303] width 1305 height 42
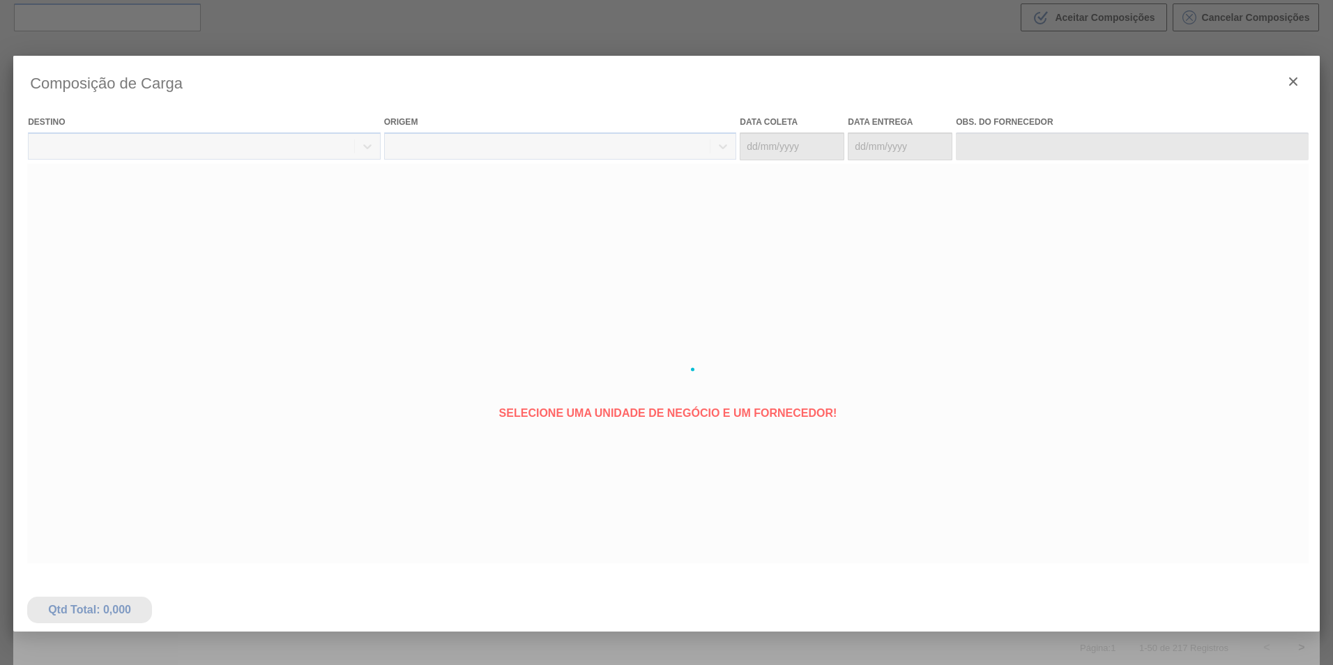
click at [230, 303] on div at bounding box center [666, 370] width 1307 height 628
type coleta "08/11/2025"
type Entrega "10/11/2025"
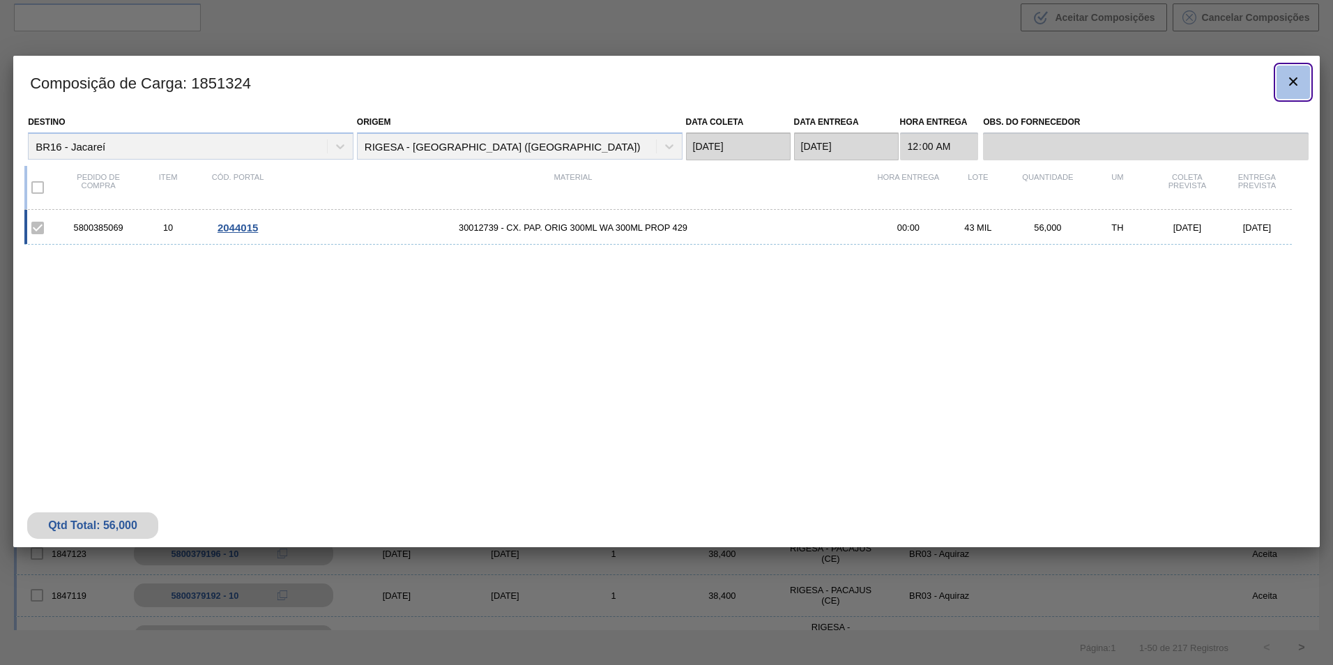
click at [1300, 82] on icon "botão de ícone" at bounding box center [1293, 81] width 17 height 17
